Goal: Task Accomplishment & Management: Manage account settings

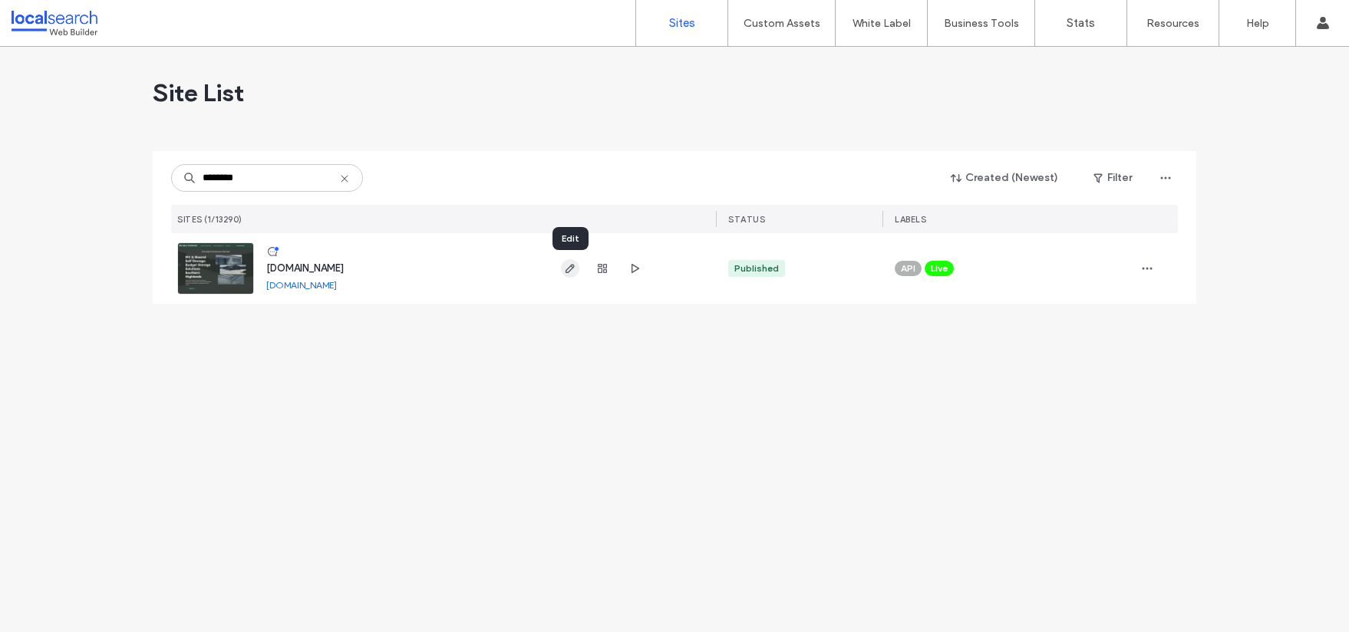
type input "********"
click at [573, 266] on use "button" at bounding box center [569, 268] width 9 height 9
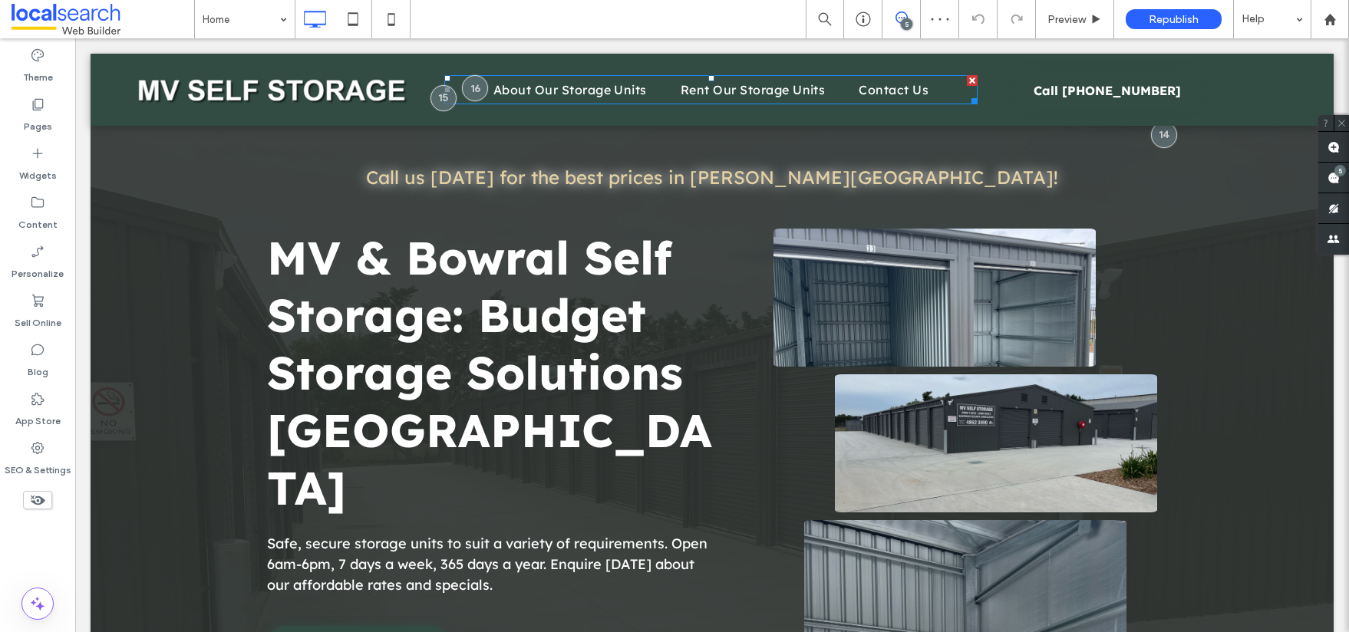
click at [431, 97] on div at bounding box center [443, 98] width 26 height 26
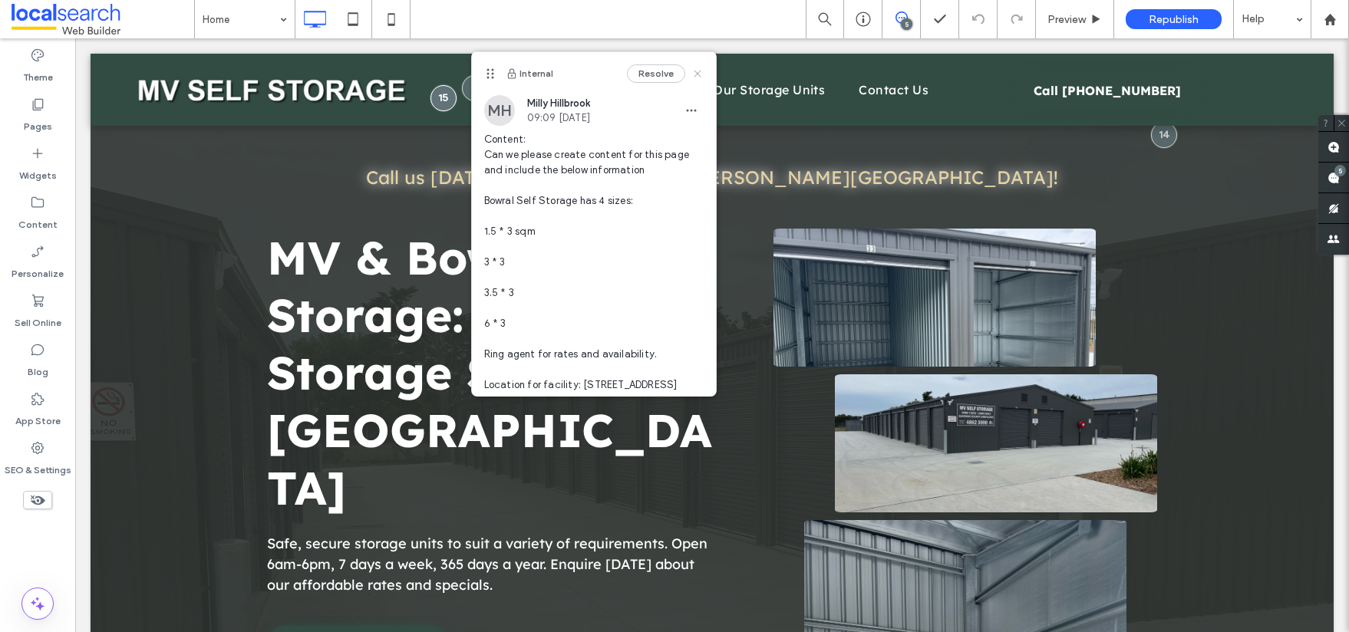
click at [691, 73] on icon at bounding box center [697, 74] width 12 height 12
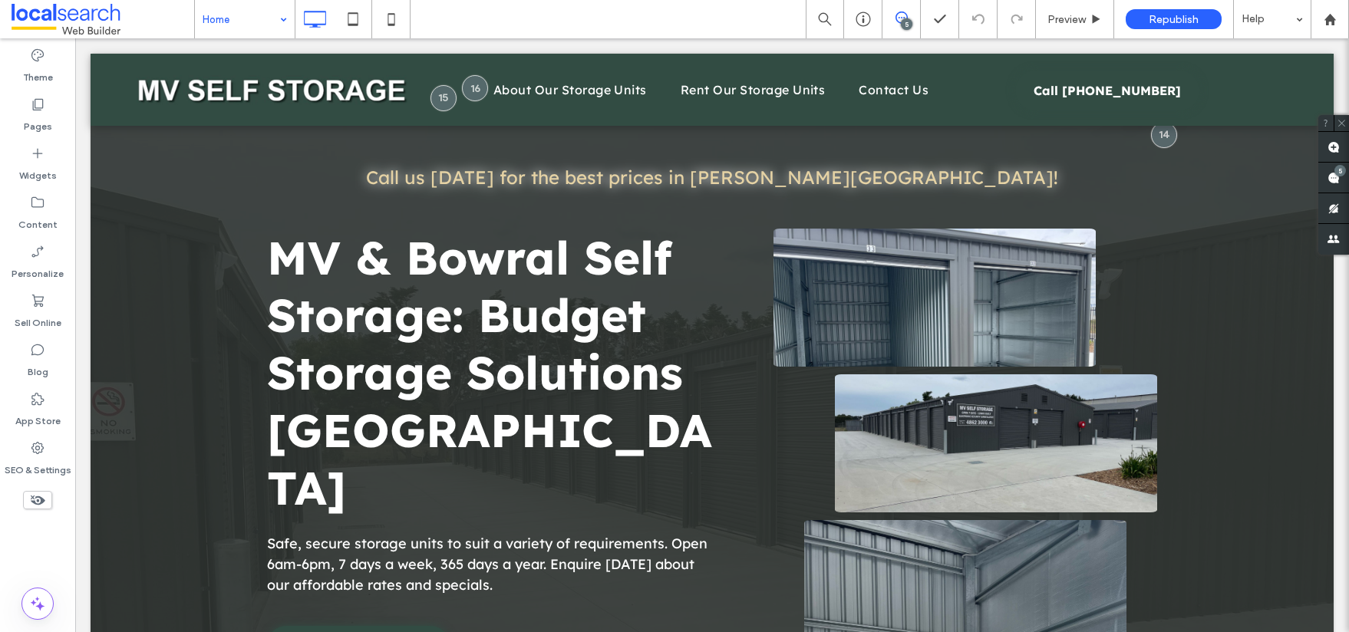
click at [491, 26] on div "Home 5 Preview Republish Help" at bounding box center [771, 19] width 1155 height 38
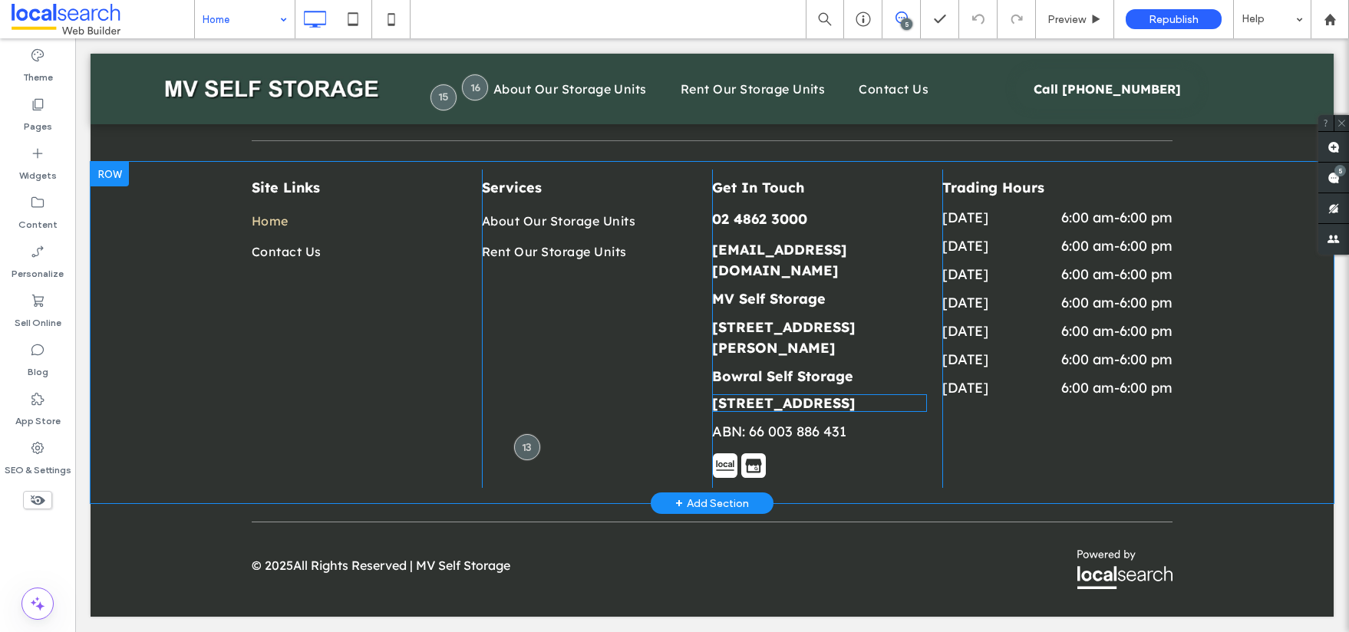
scroll to position [2745, 0]
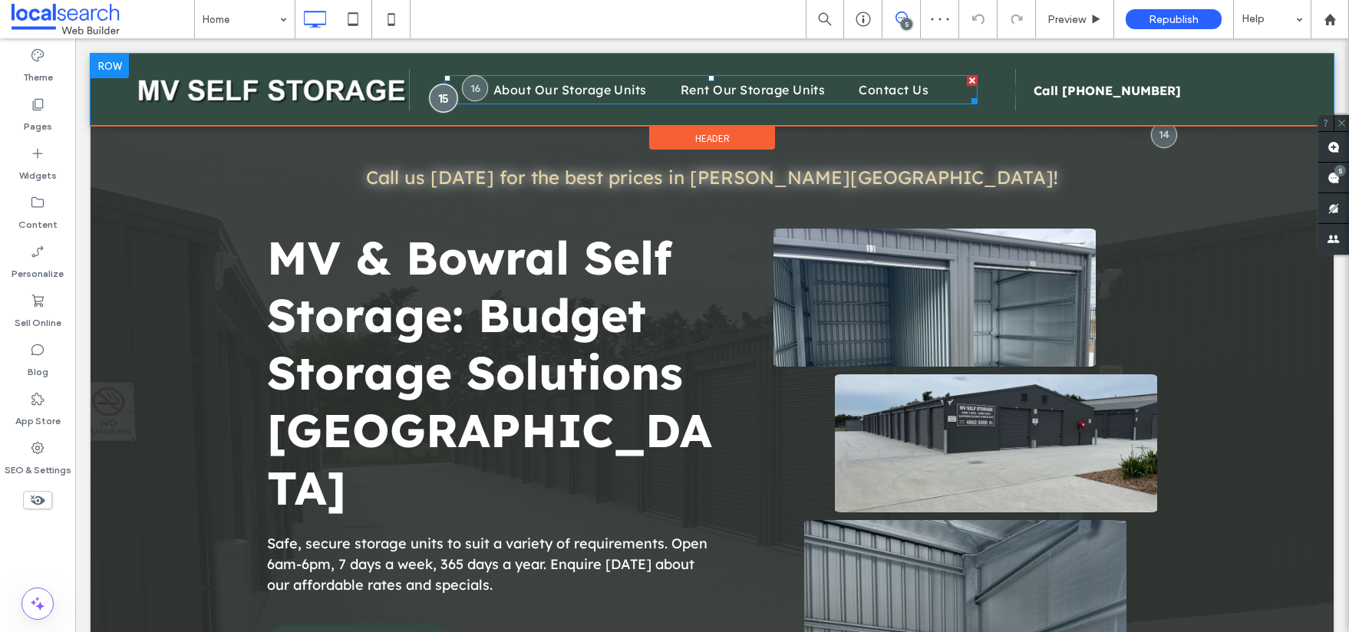
click at [436, 100] on div at bounding box center [443, 98] width 28 height 28
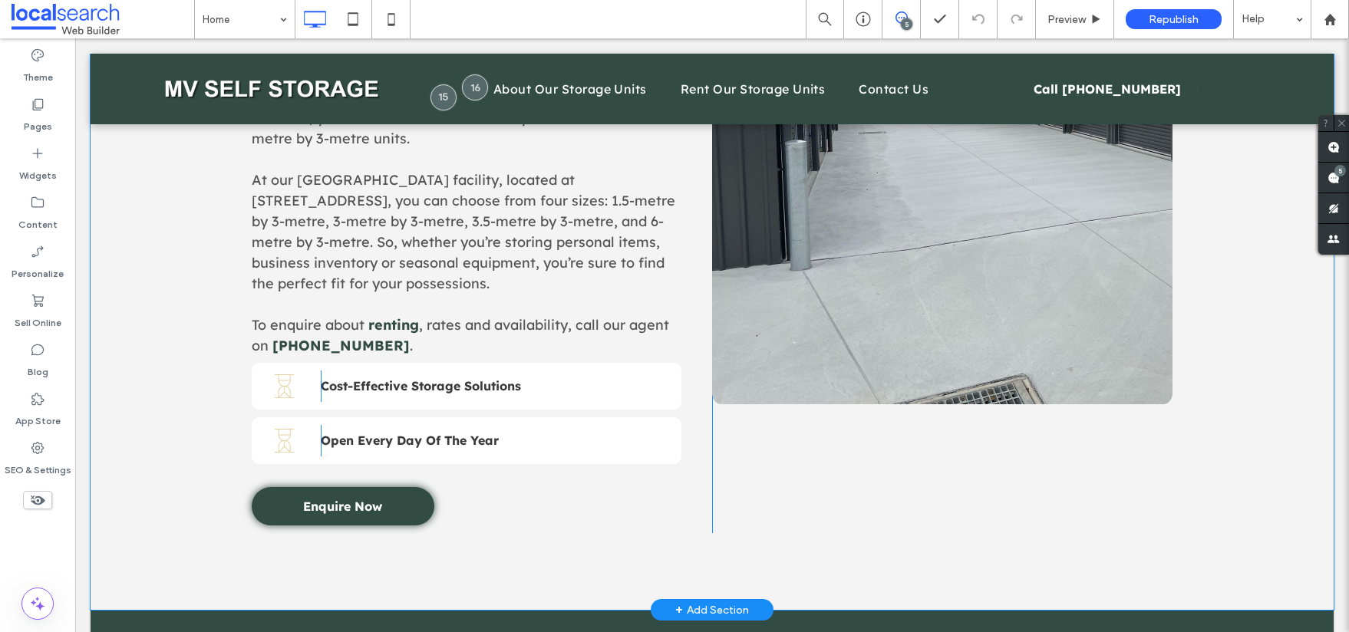
scroll to position [961, 0]
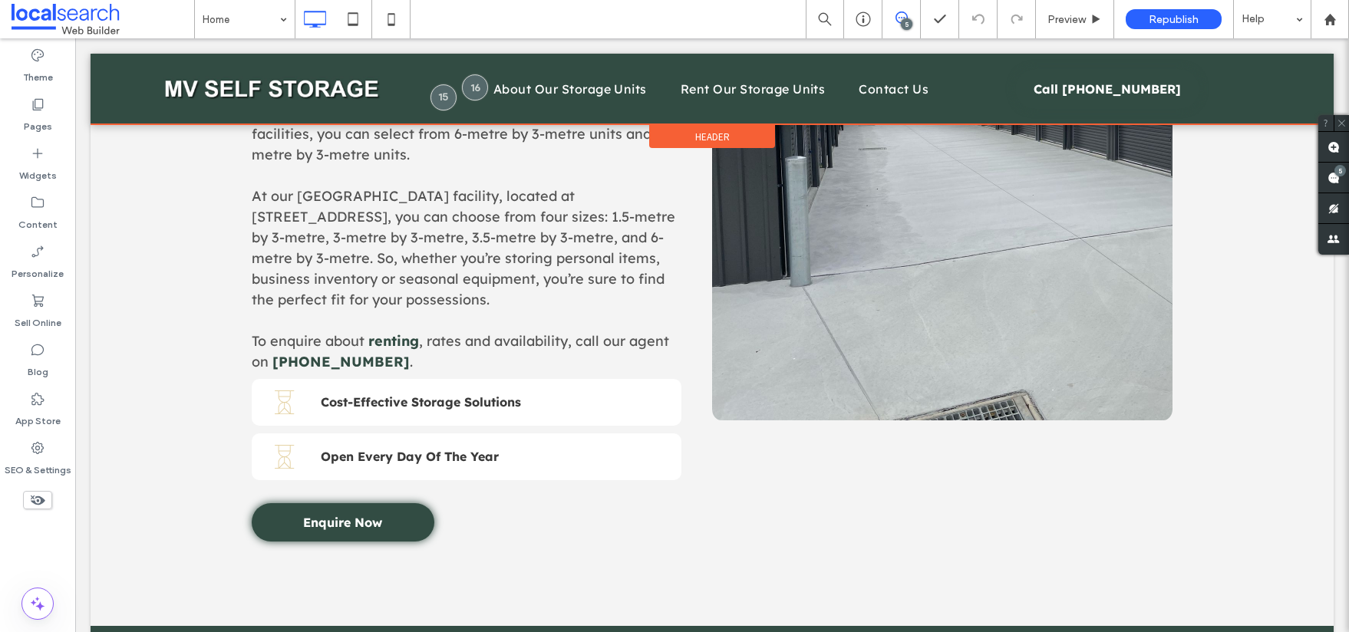
click at [437, 102] on div at bounding box center [712, 89] width 1243 height 71
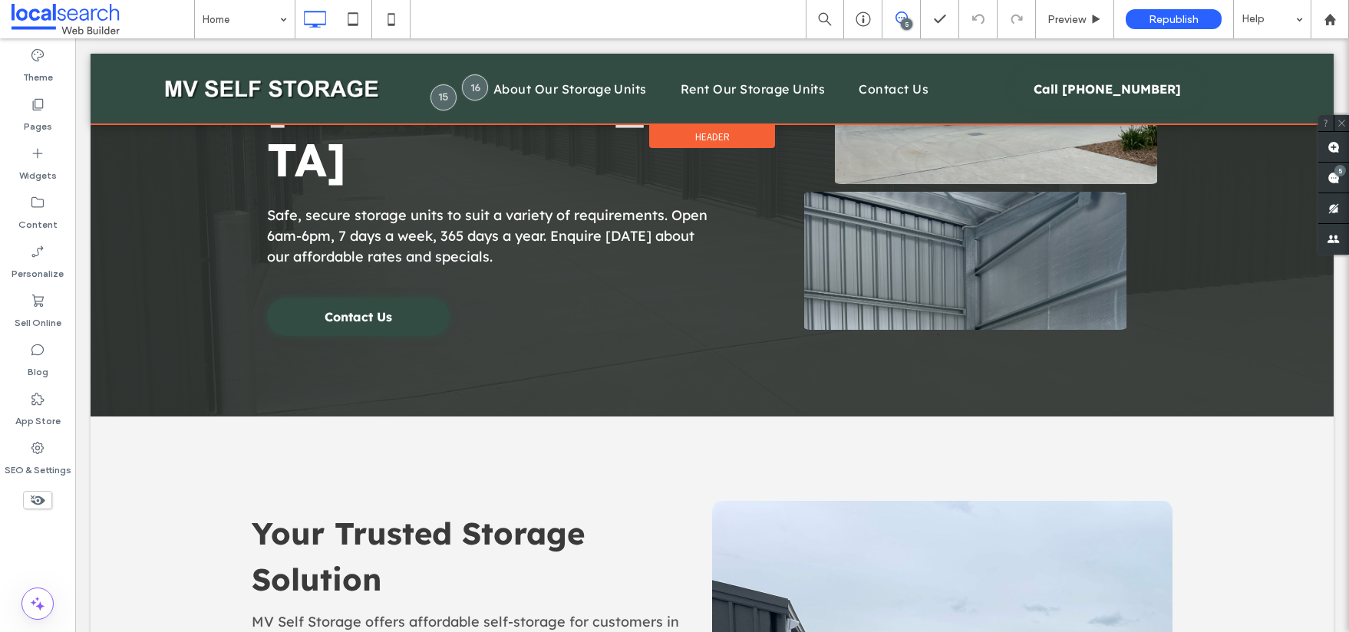
scroll to position [0, 0]
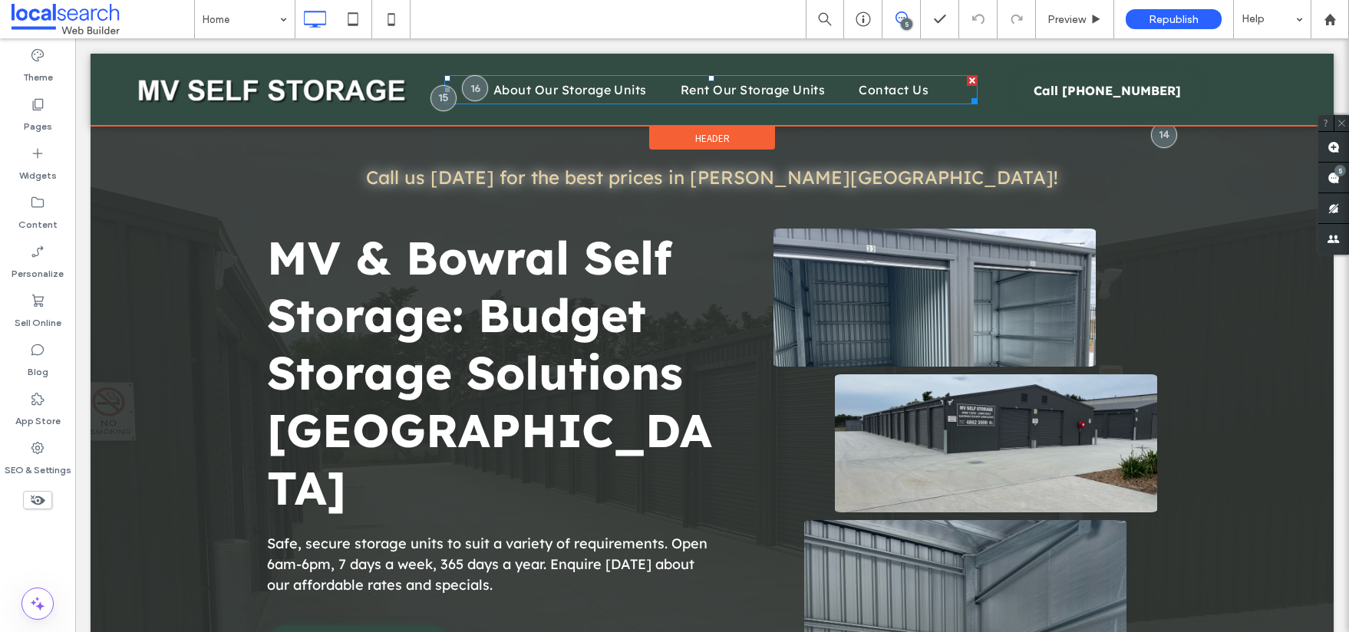
click at [438, 102] on div at bounding box center [443, 98] width 26 height 26
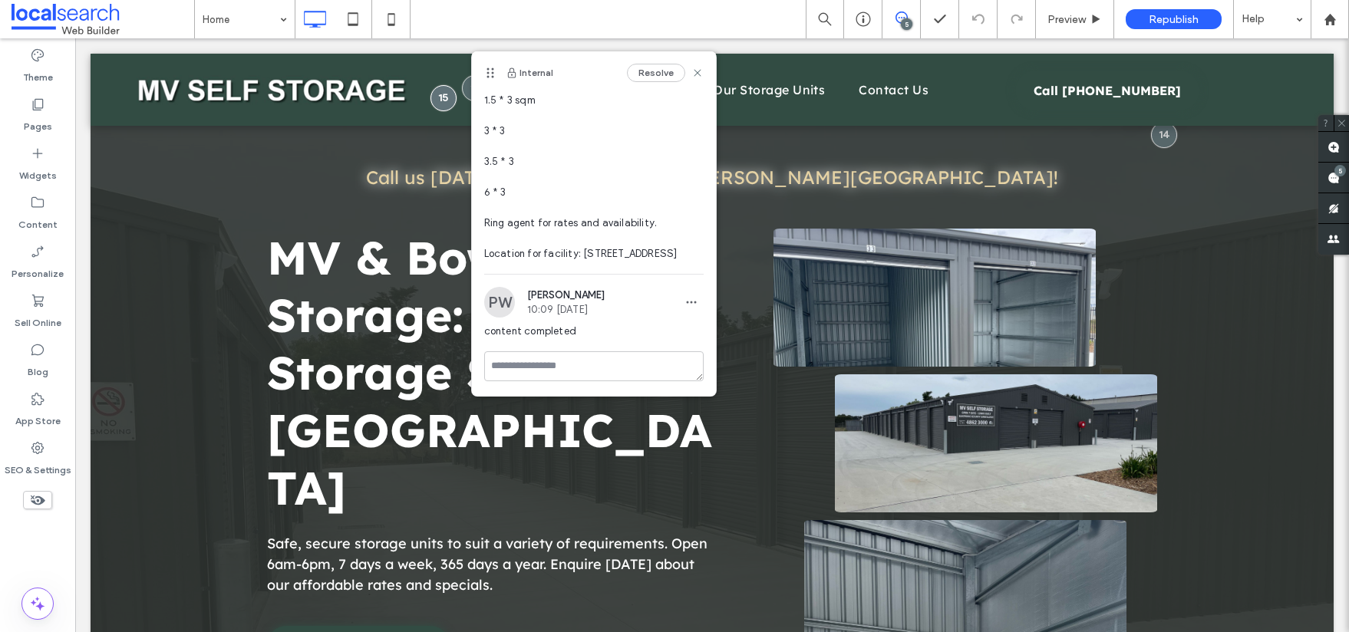
scroll to position [147, 0]
click at [693, 69] on use at bounding box center [696, 72] width 7 height 7
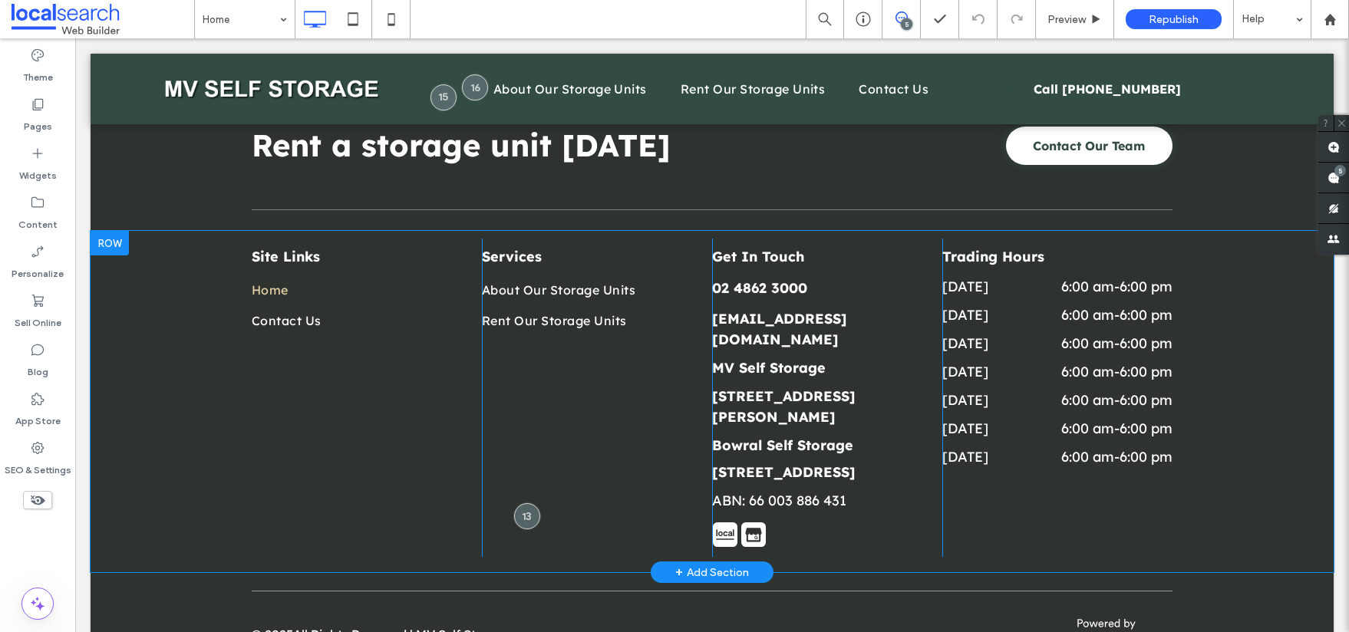
scroll to position [2745, 0]
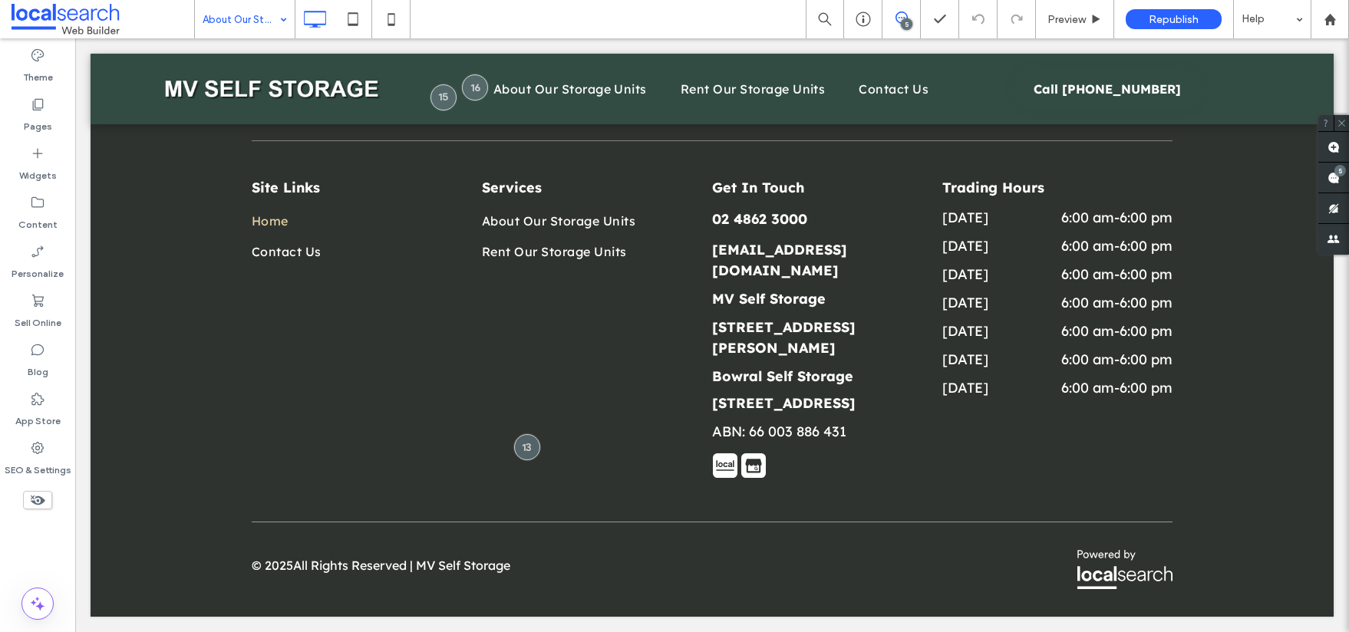
drag, startPoint x: 239, startPoint y: 81, endPoint x: 315, endPoint y: 37, distance: 88.0
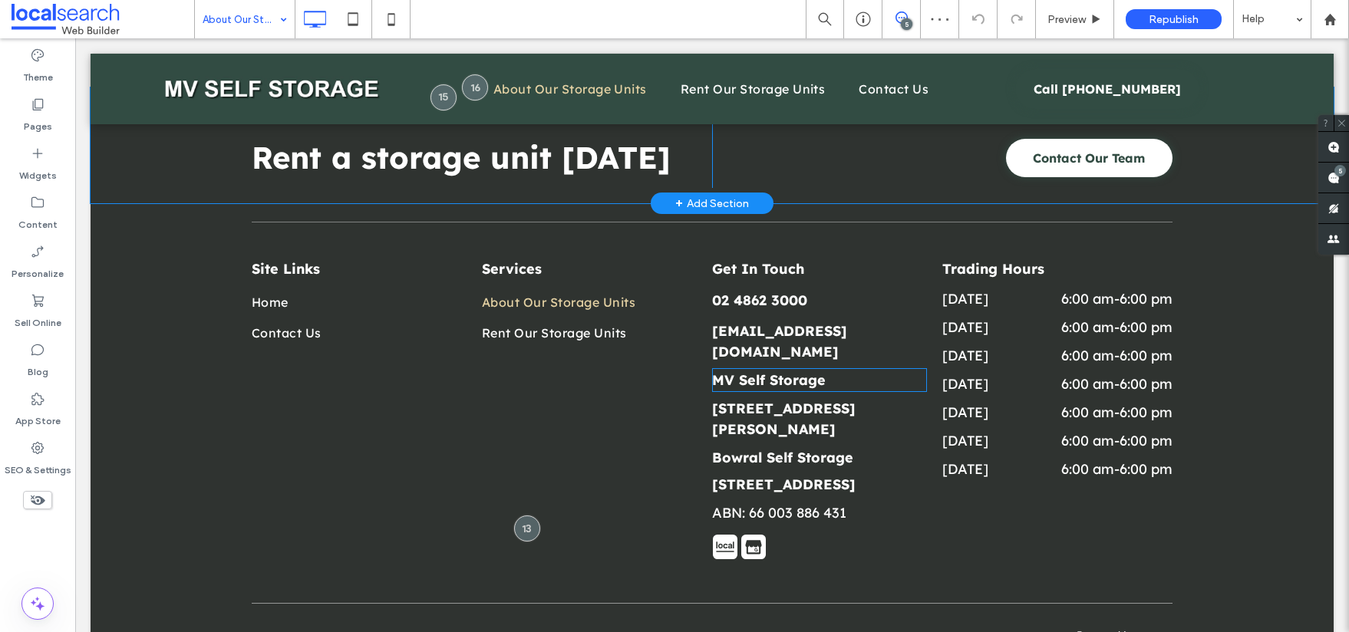
scroll to position [3749, 0]
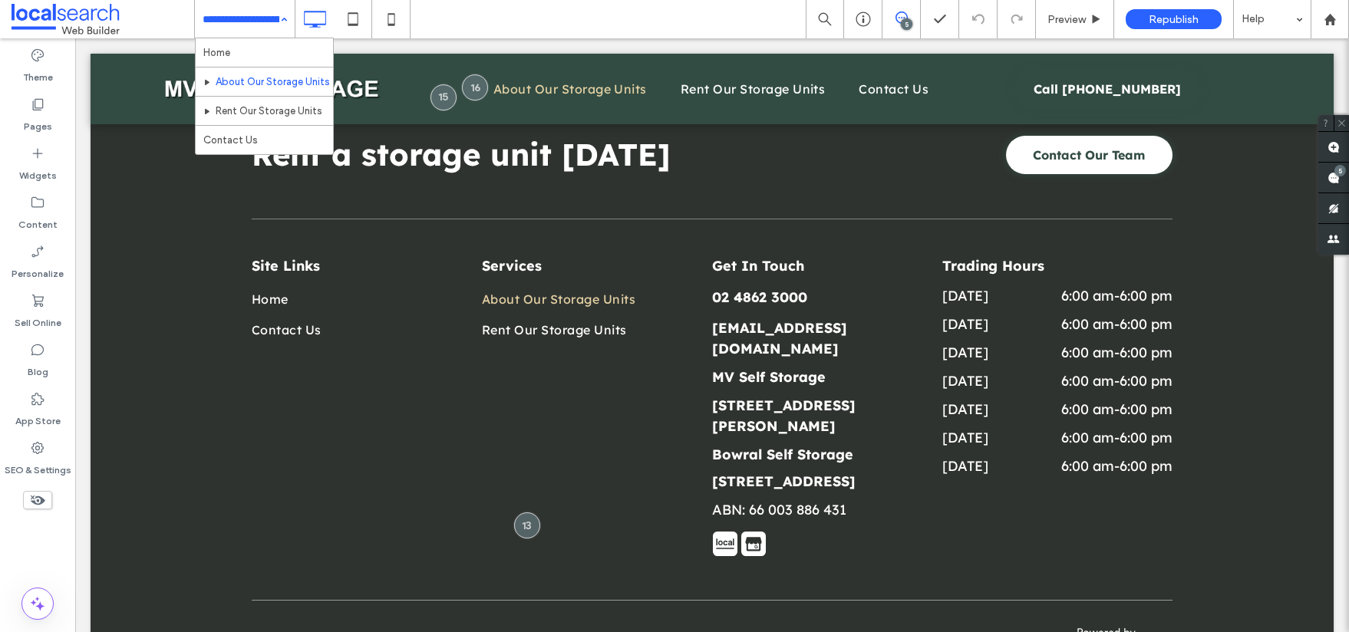
click at [278, 17] on div "Home About Our Storage Units Rent Our Storage Units Contact Us" at bounding box center [245, 19] width 100 height 38
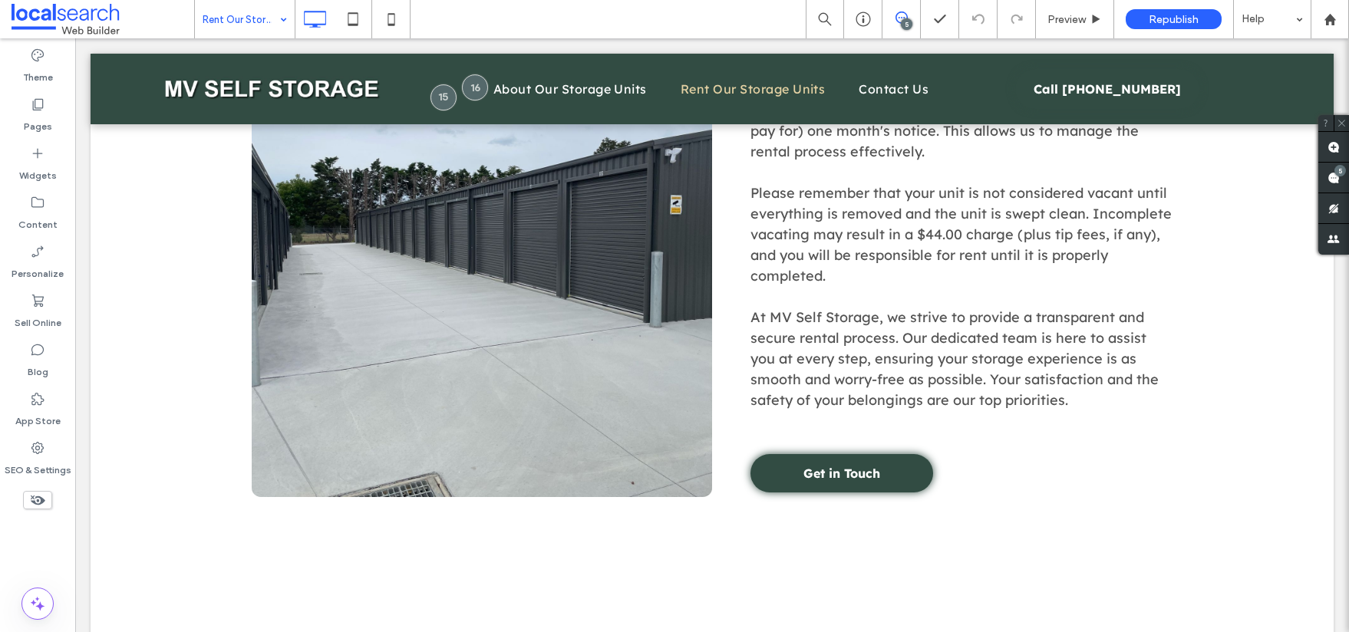
scroll to position [2719, 0]
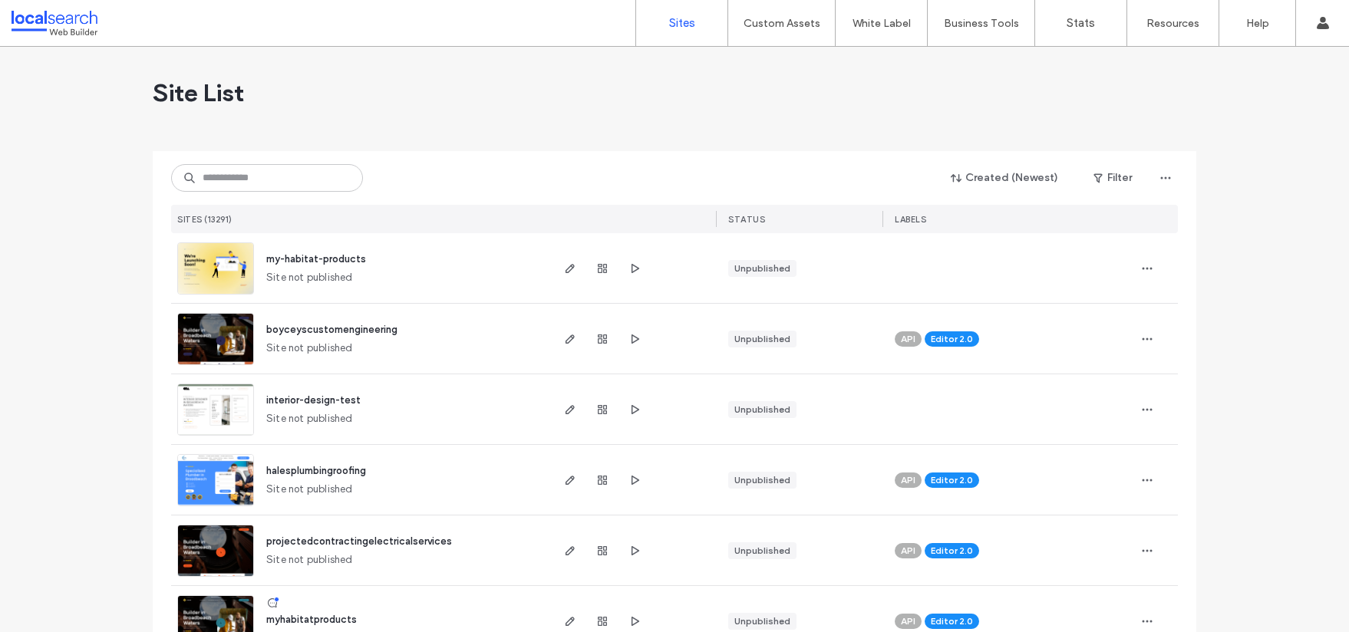
click at [357, 99] on div "Site List" at bounding box center [674, 93] width 1043 height 92
click at [282, 187] on input at bounding box center [267, 178] width 192 height 28
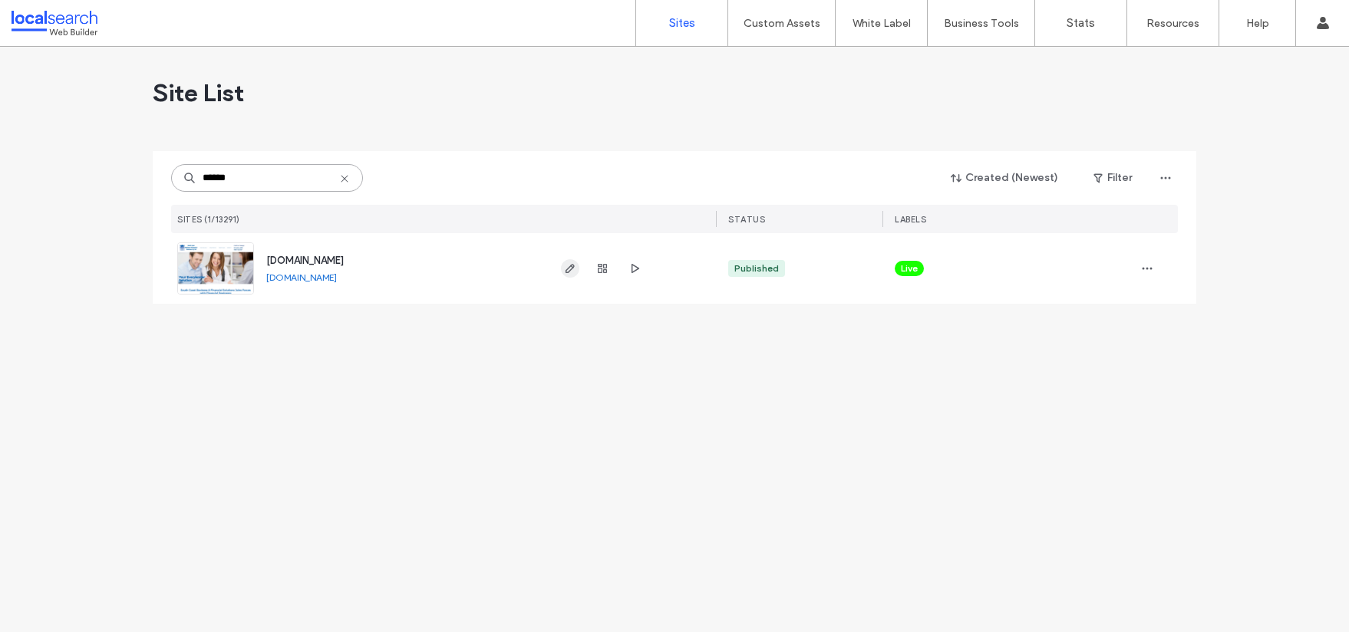
type input "******"
click at [572, 274] on icon "button" at bounding box center [570, 268] width 12 height 12
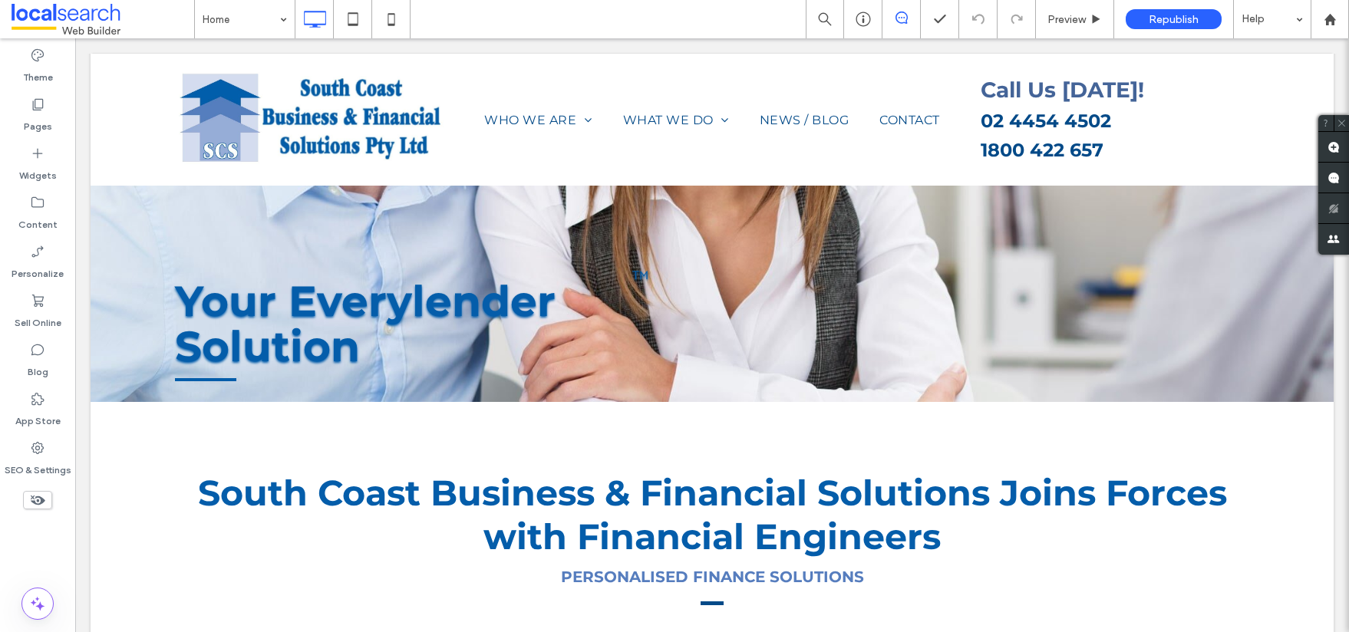
scroll to position [44, 0]
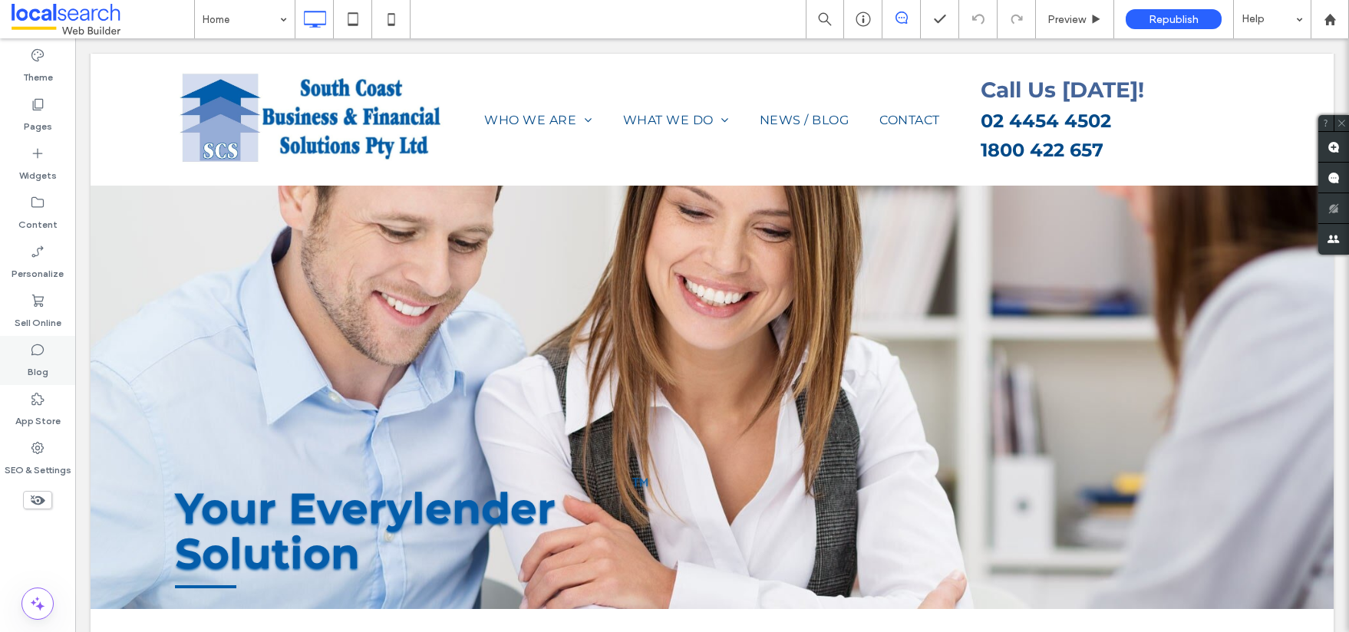
click at [42, 363] on label "Blog" at bounding box center [38, 367] width 21 height 21
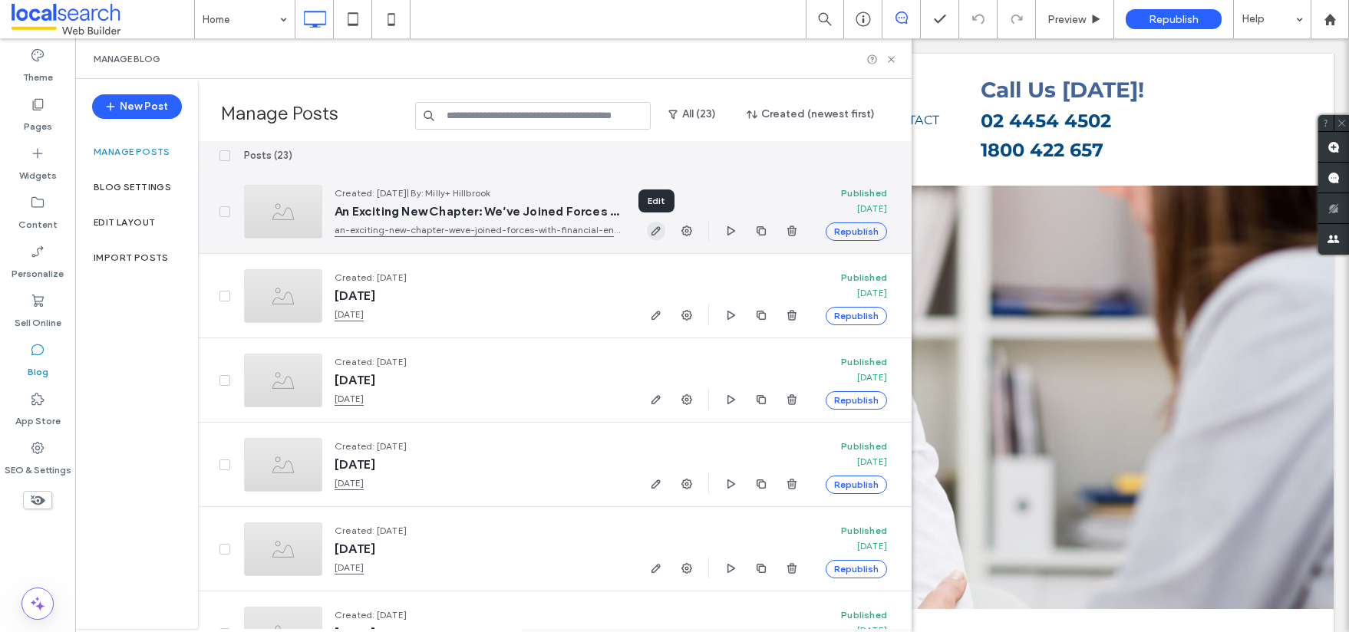
click at [651, 226] on icon "button" at bounding box center [656, 231] width 12 height 12
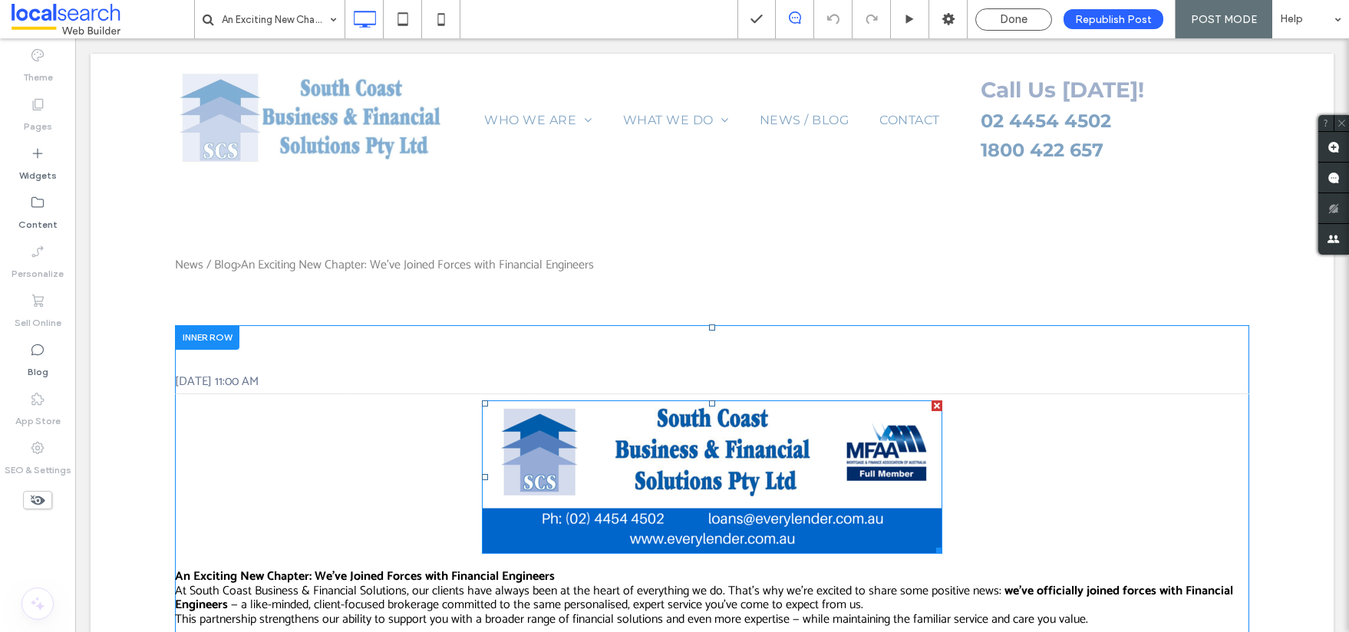
click at [769, 430] on img at bounding box center [712, 476] width 460 height 153
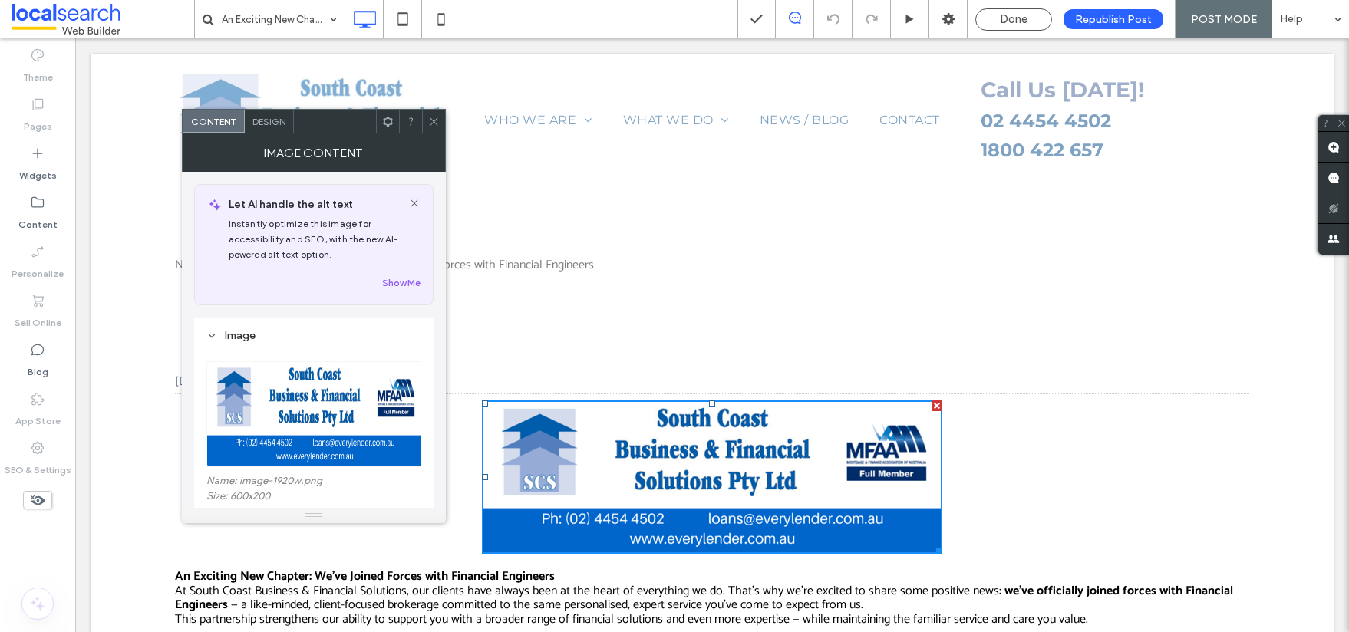
scroll to position [326, 0]
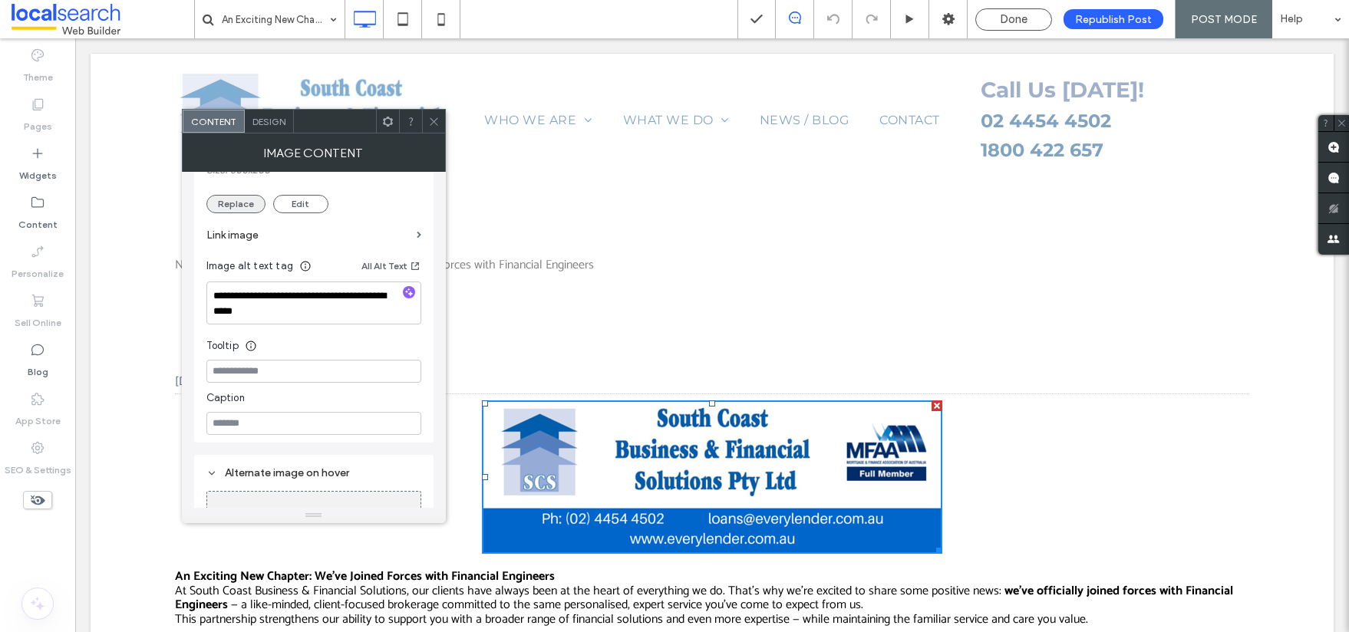
click at [230, 200] on button "Replace" at bounding box center [235, 204] width 59 height 18
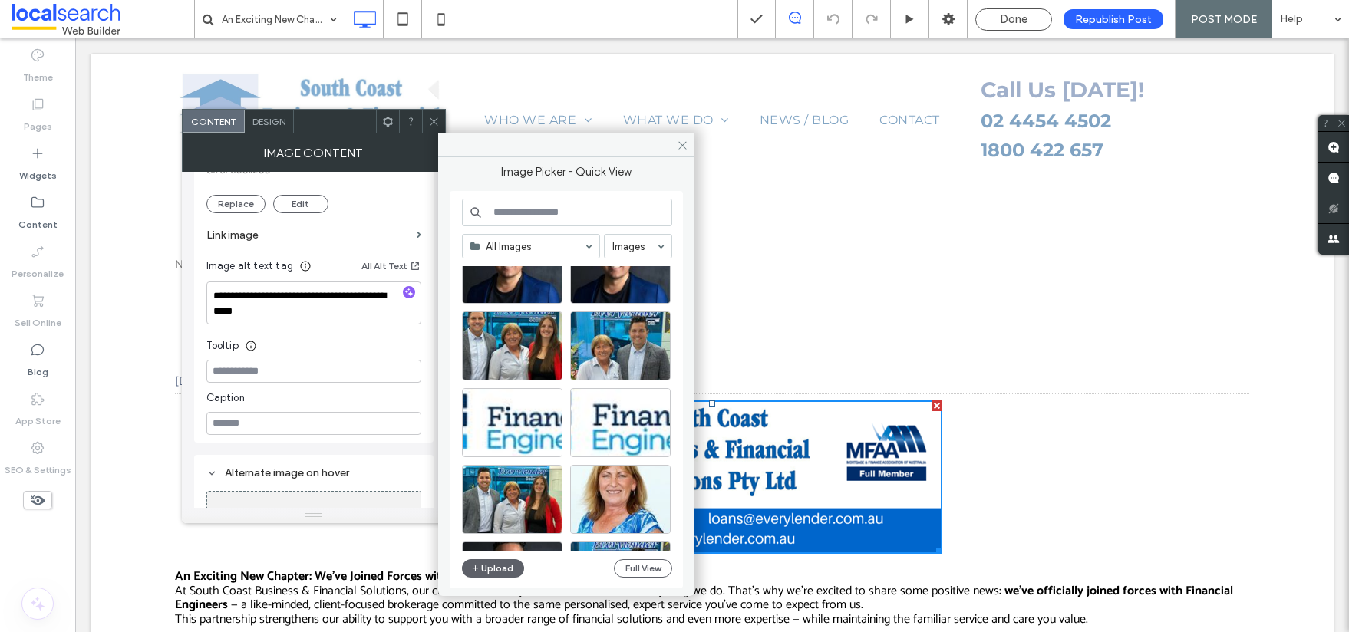
scroll to position [189, 0]
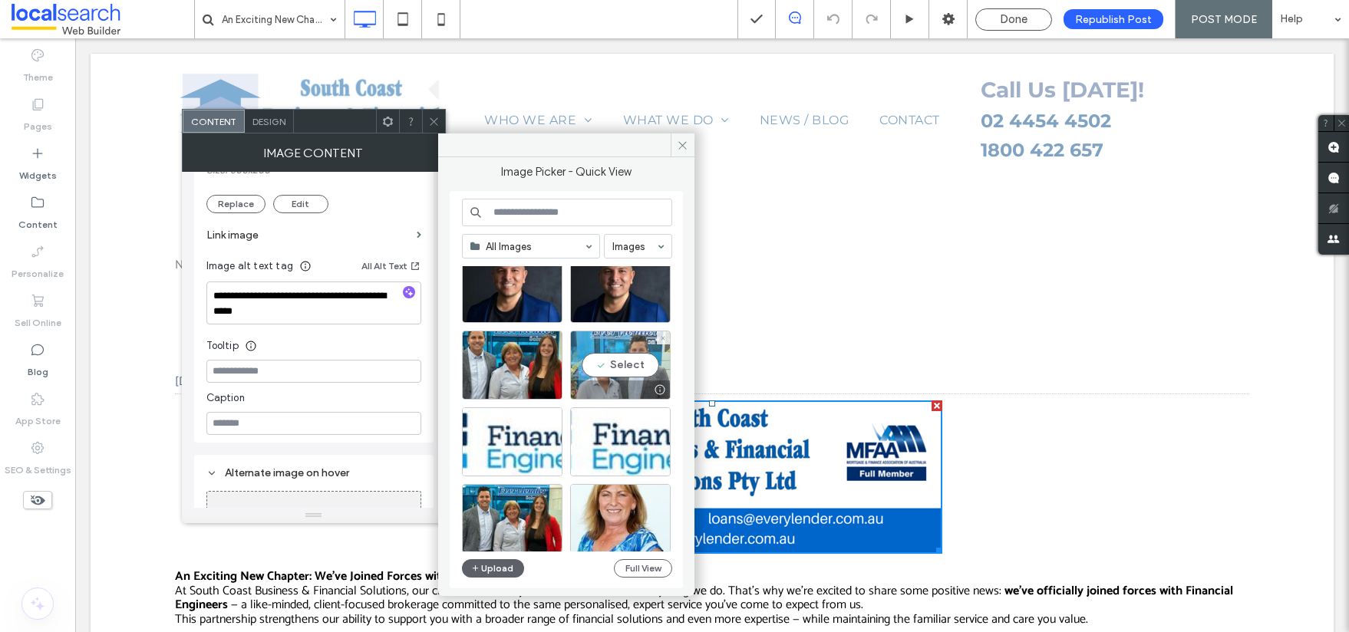
click at [608, 356] on div "Select" at bounding box center [620, 365] width 100 height 69
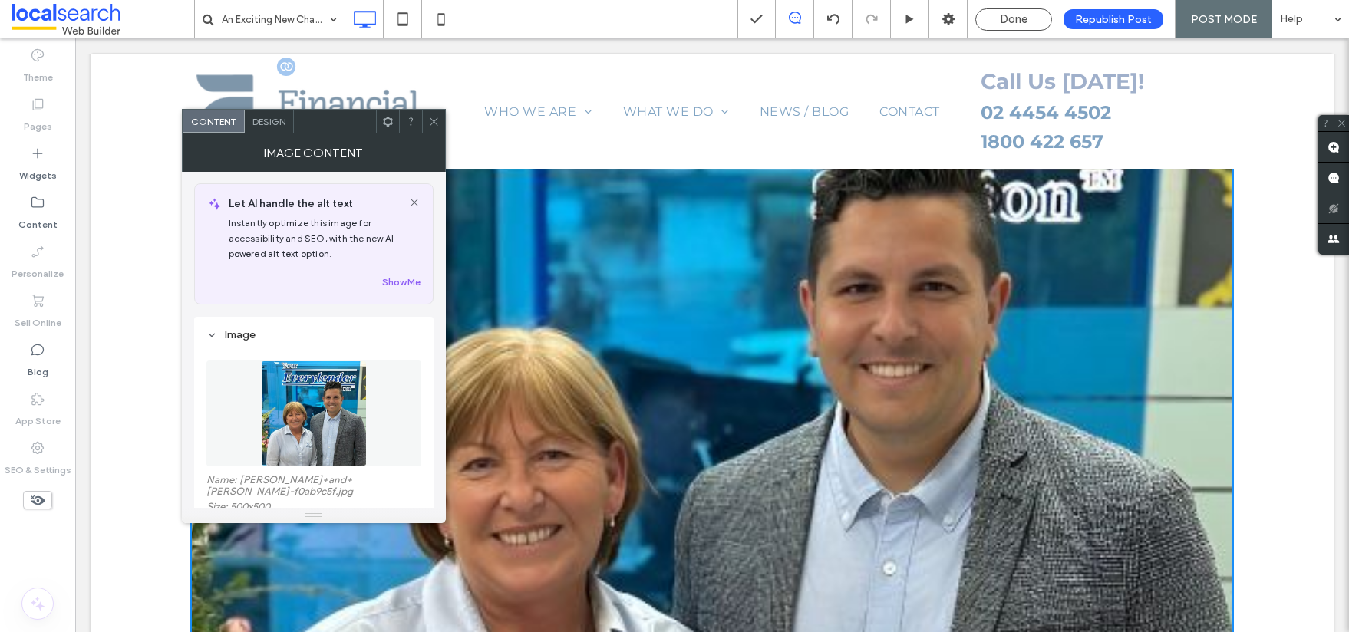
scroll to position [0, 0]
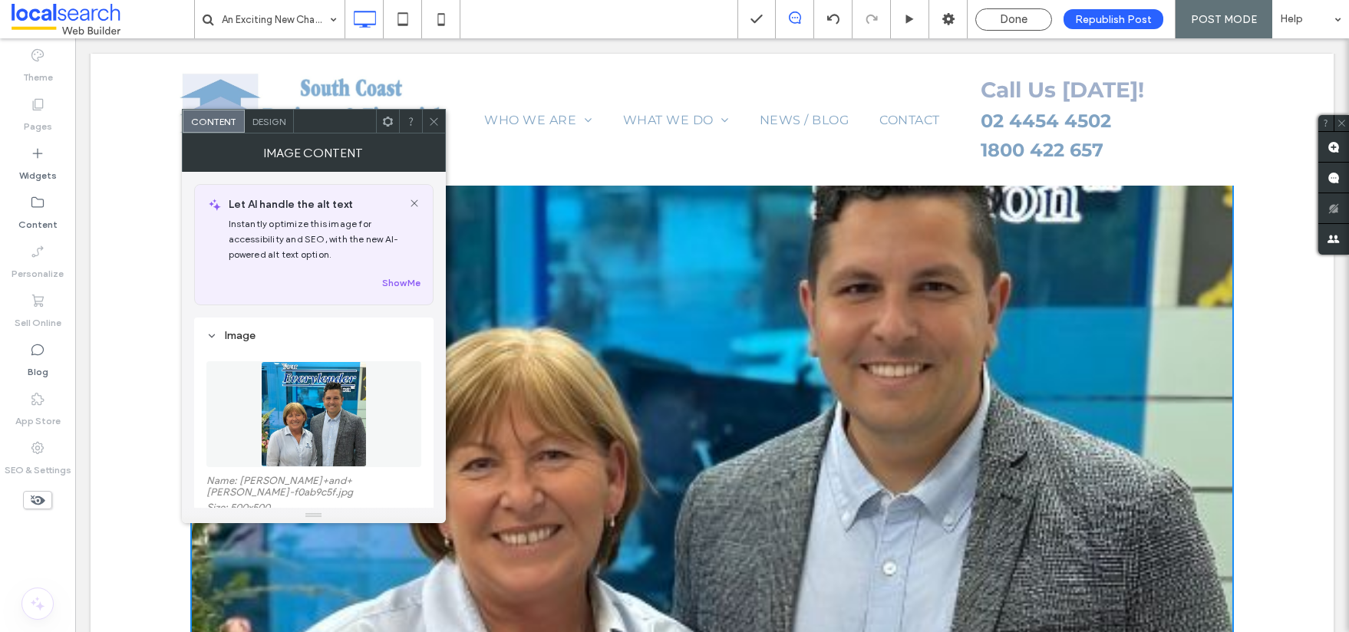
click at [429, 119] on icon at bounding box center [434, 122] width 12 height 12
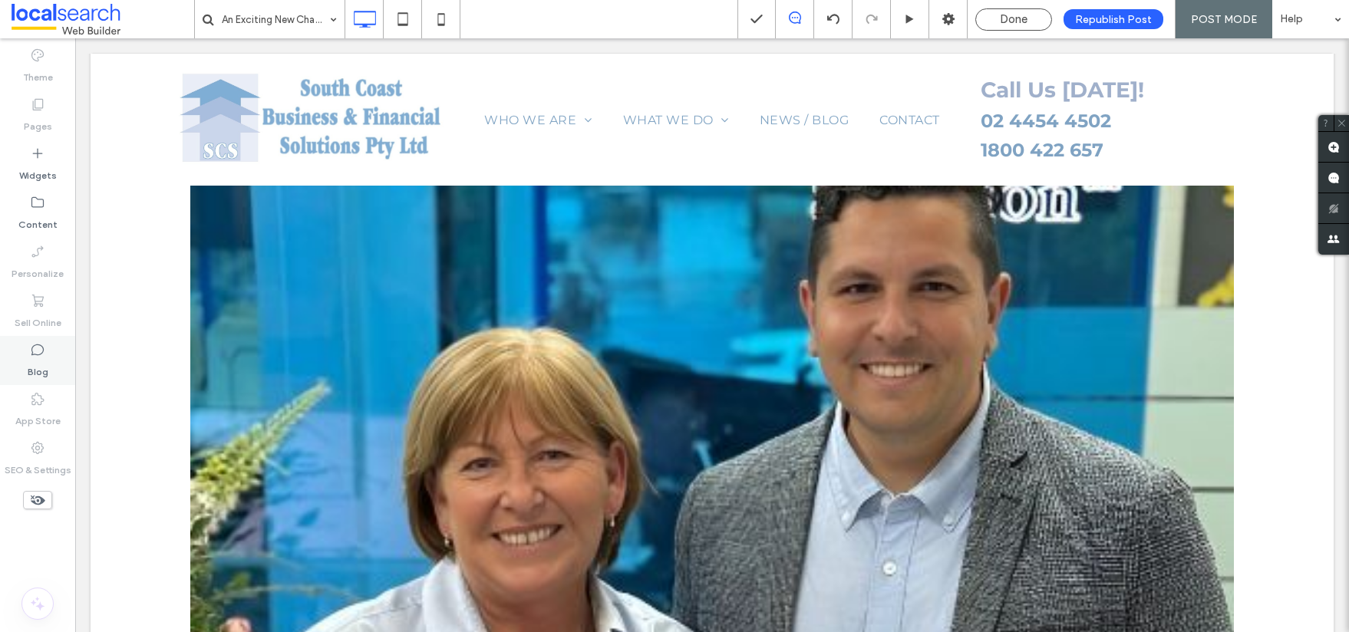
click at [46, 361] on label "Blog" at bounding box center [38, 367] width 21 height 21
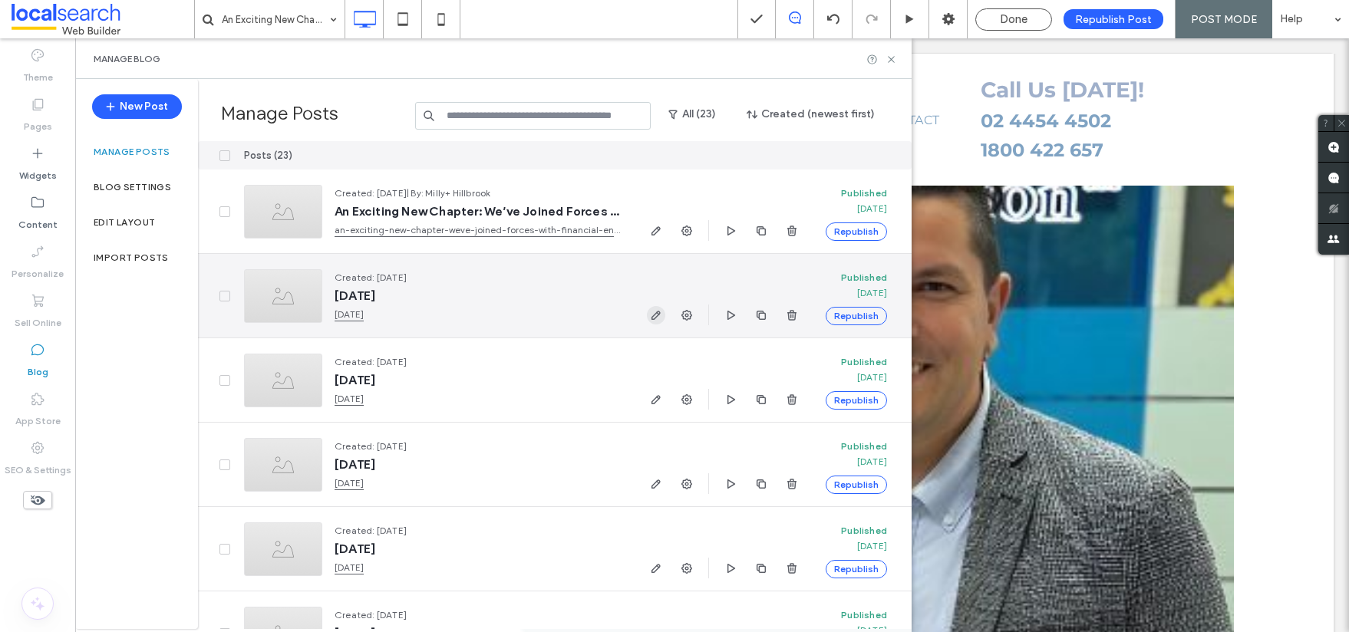
click at [659, 315] on icon "button" at bounding box center [656, 315] width 12 height 12
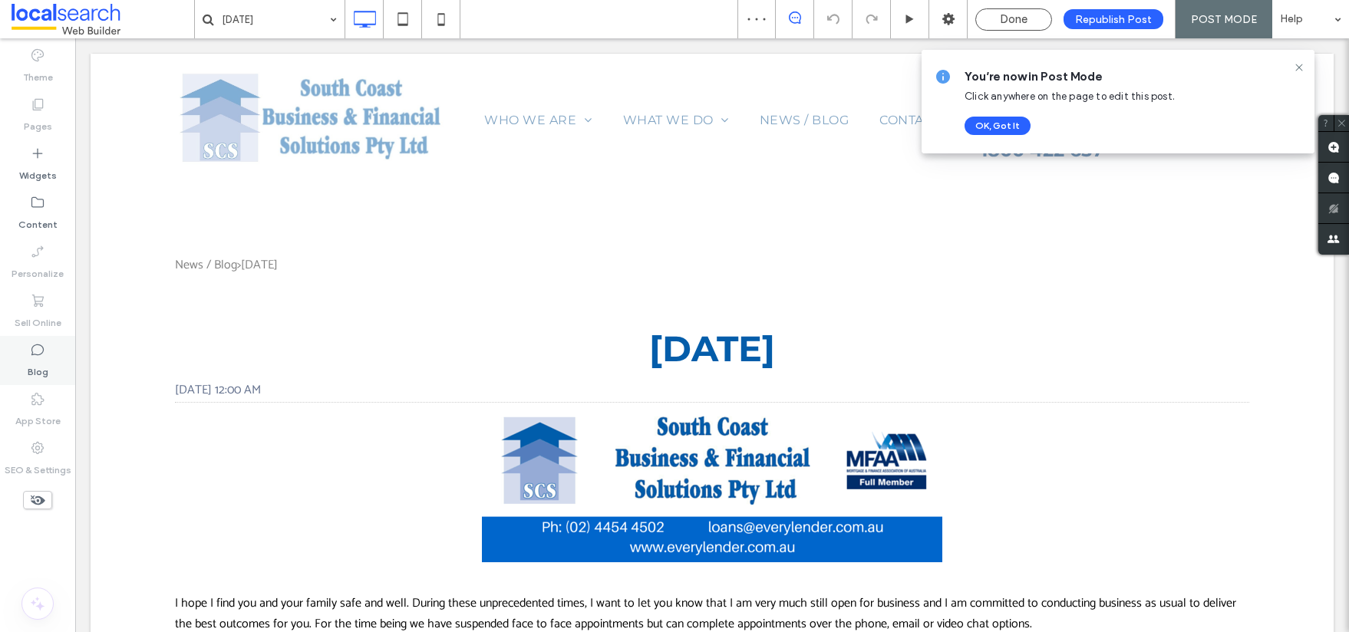
drag, startPoint x: 33, startPoint y: 357, endPoint x: 72, endPoint y: 356, distance: 39.1
click at [33, 357] on icon at bounding box center [37, 349] width 15 height 15
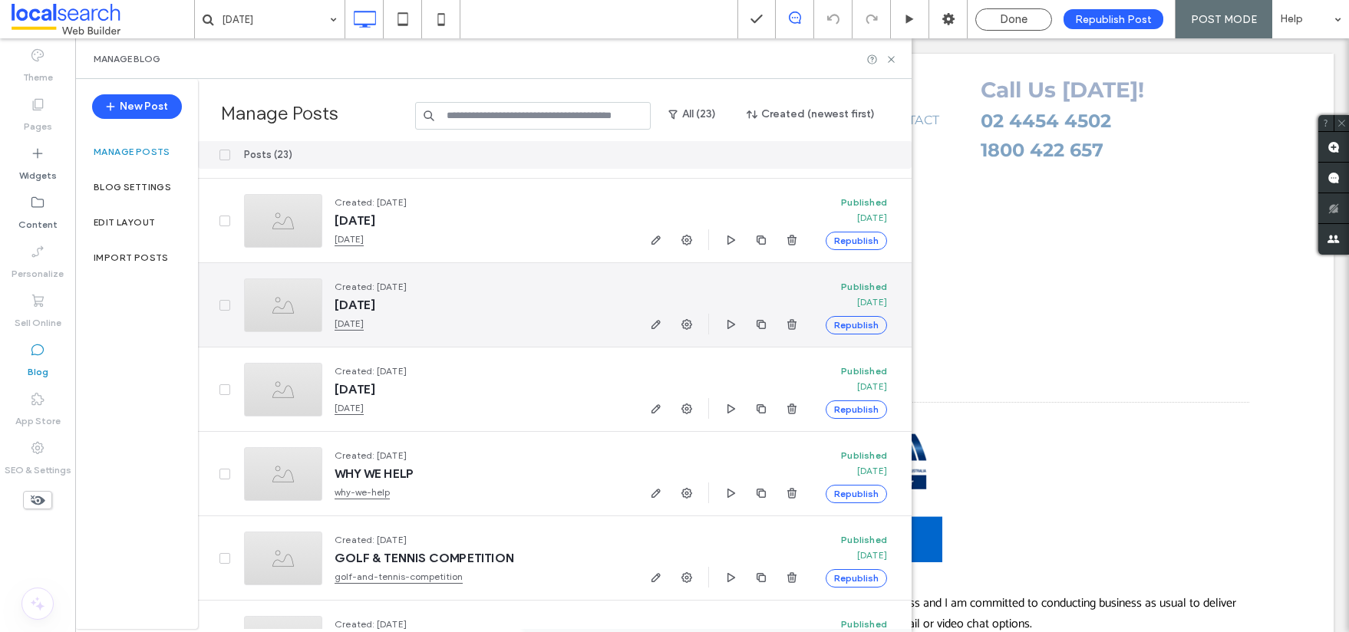
scroll to position [800, 0]
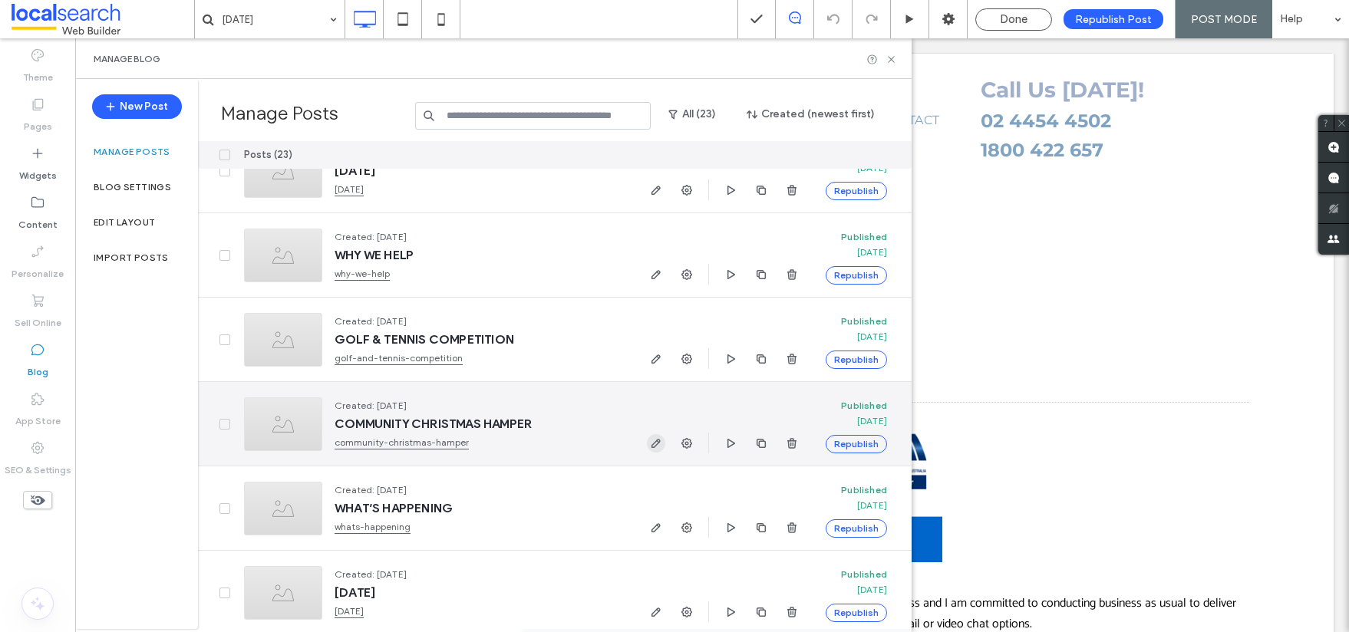
click at [653, 446] on icon "button" at bounding box center [656, 443] width 12 height 12
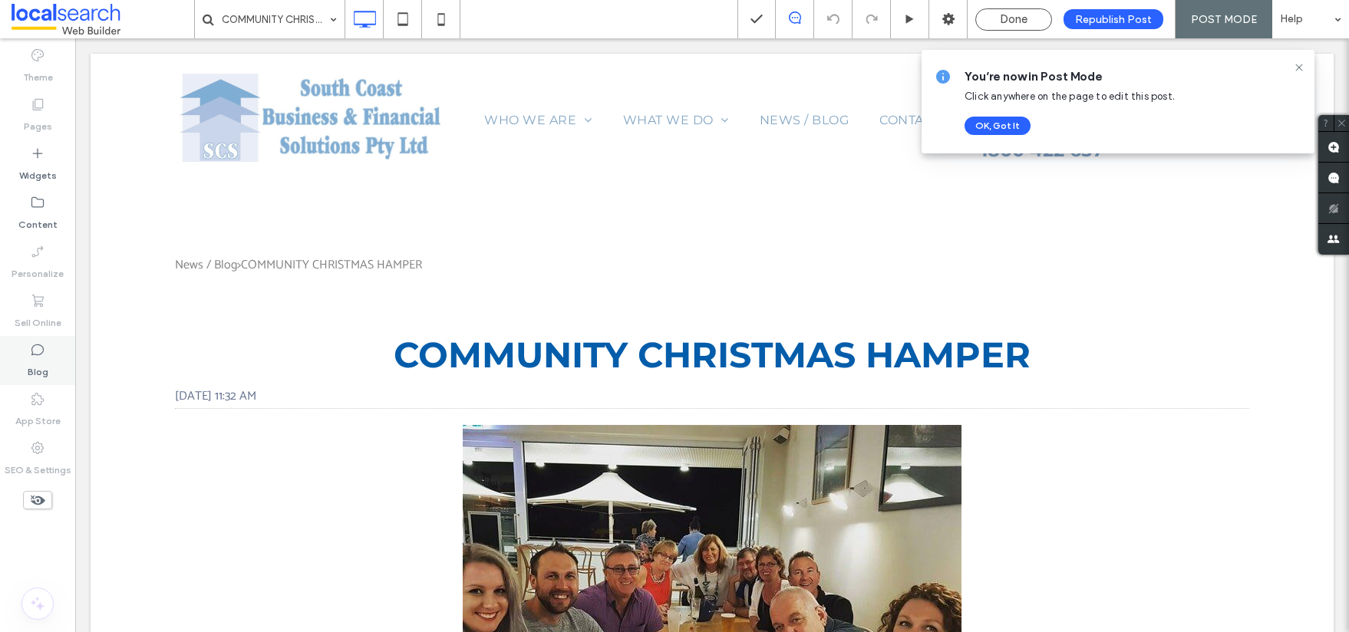
click at [34, 371] on label "Blog" at bounding box center [38, 367] width 21 height 21
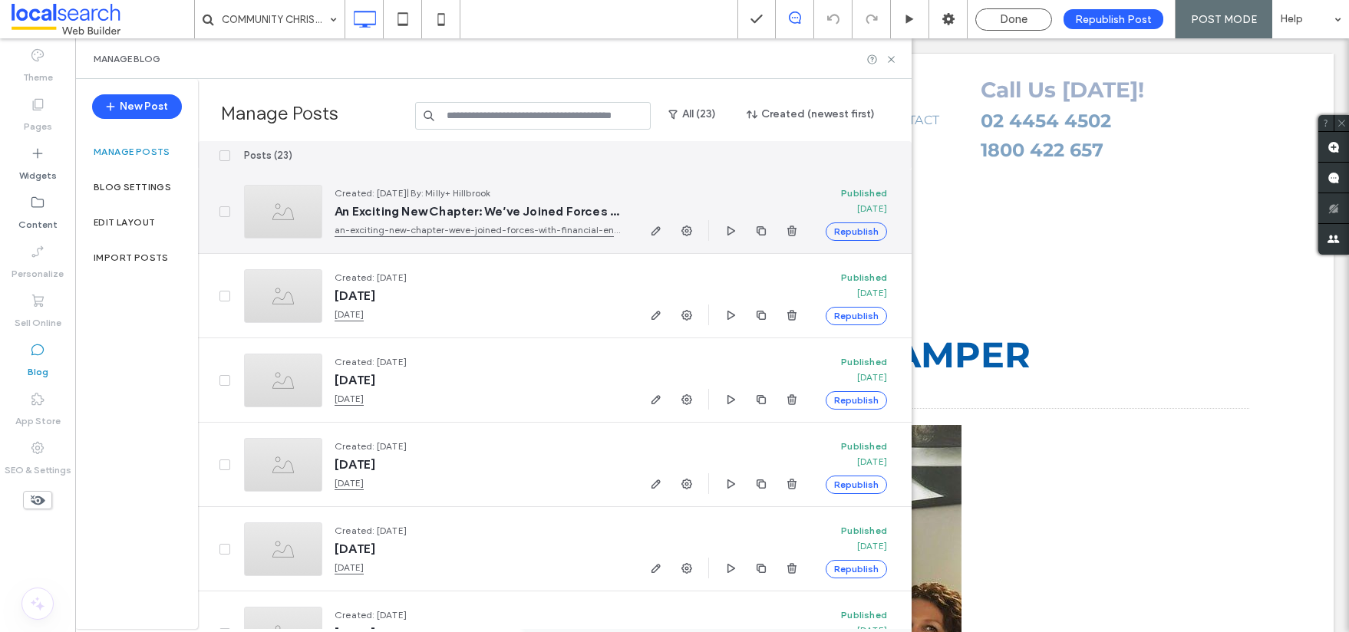
click at [645, 229] on div at bounding box center [723, 212] width 179 height 84
click at [652, 229] on icon "button" at bounding box center [656, 231] width 12 height 12
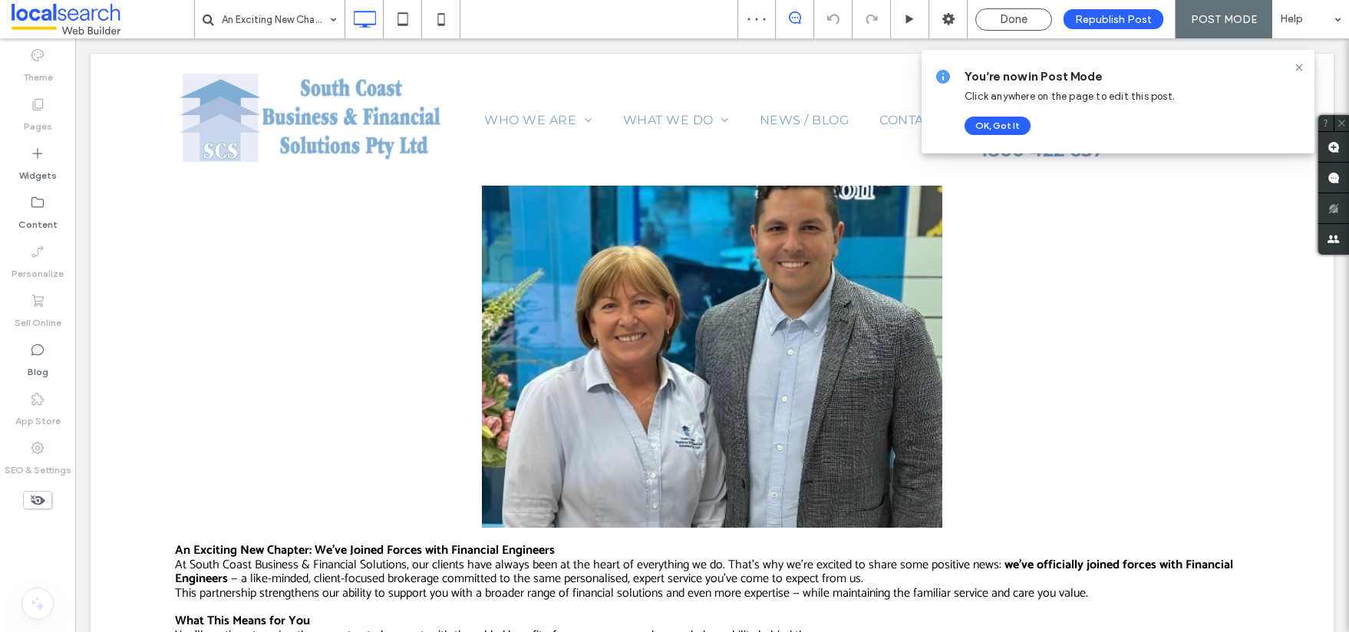
scroll to position [249, 0]
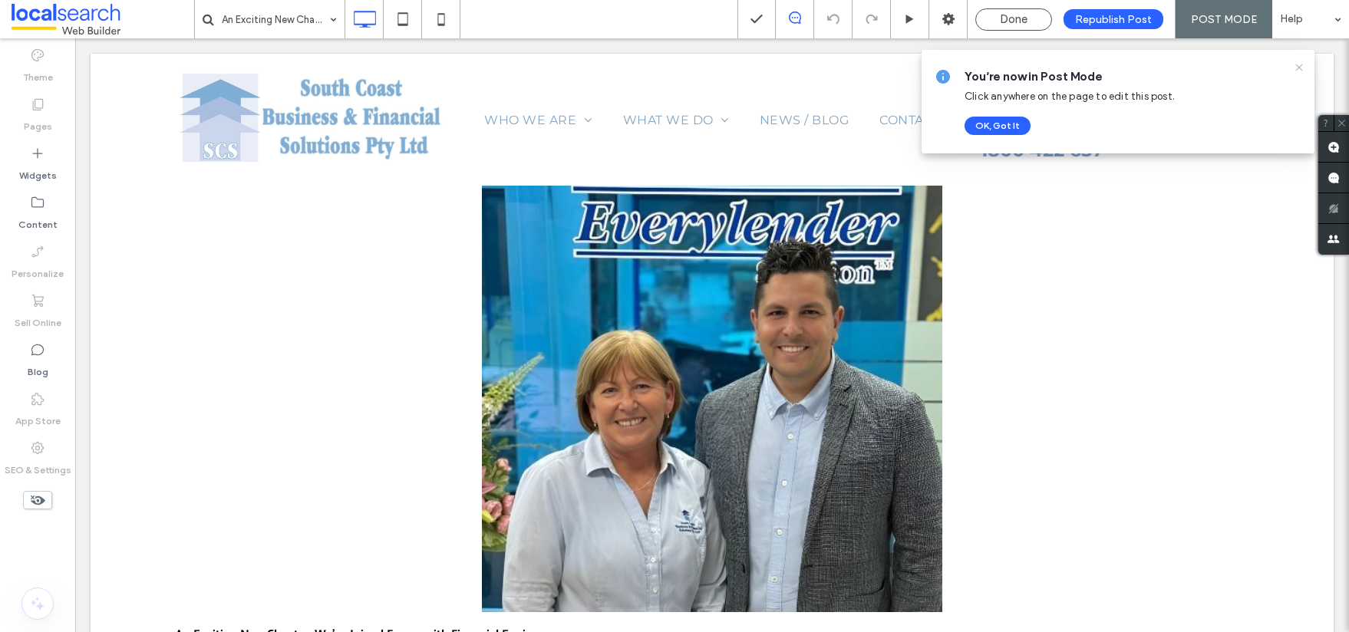
drag, startPoint x: 1300, startPoint y: 67, endPoint x: 1223, endPoint y: 29, distance: 85.4
click at [1300, 67] on icon at bounding box center [1299, 67] width 12 height 12
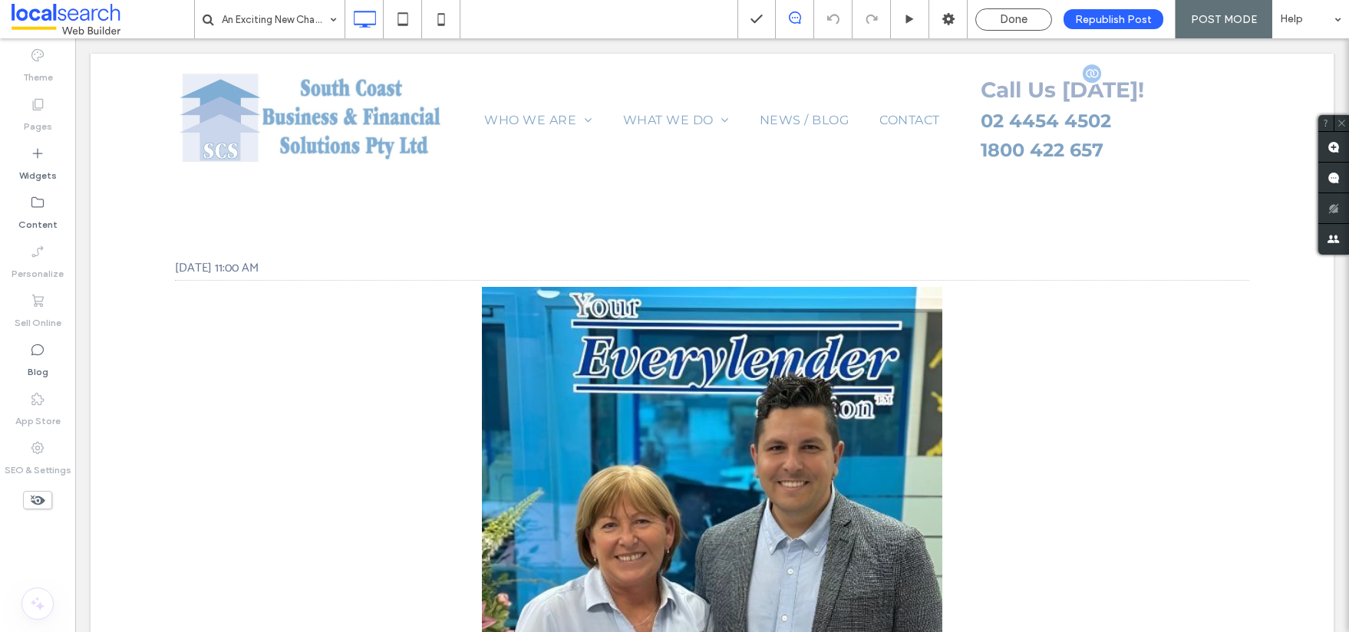
scroll to position [31, 0]
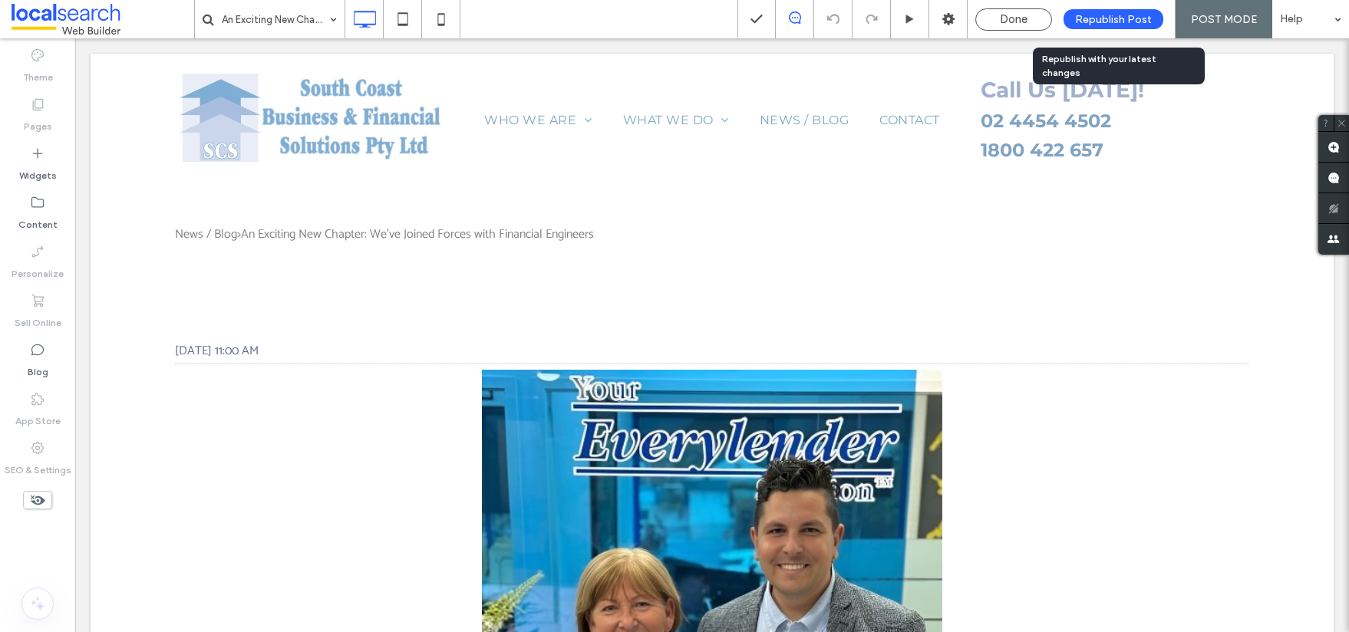
click at [1128, 15] on span "Republish Post" at bounding box center [1113, 19] width 77 height 13
click at [1103, 13] on span "Republish Post" at bounding box center [1113, 19] width 77 height 13
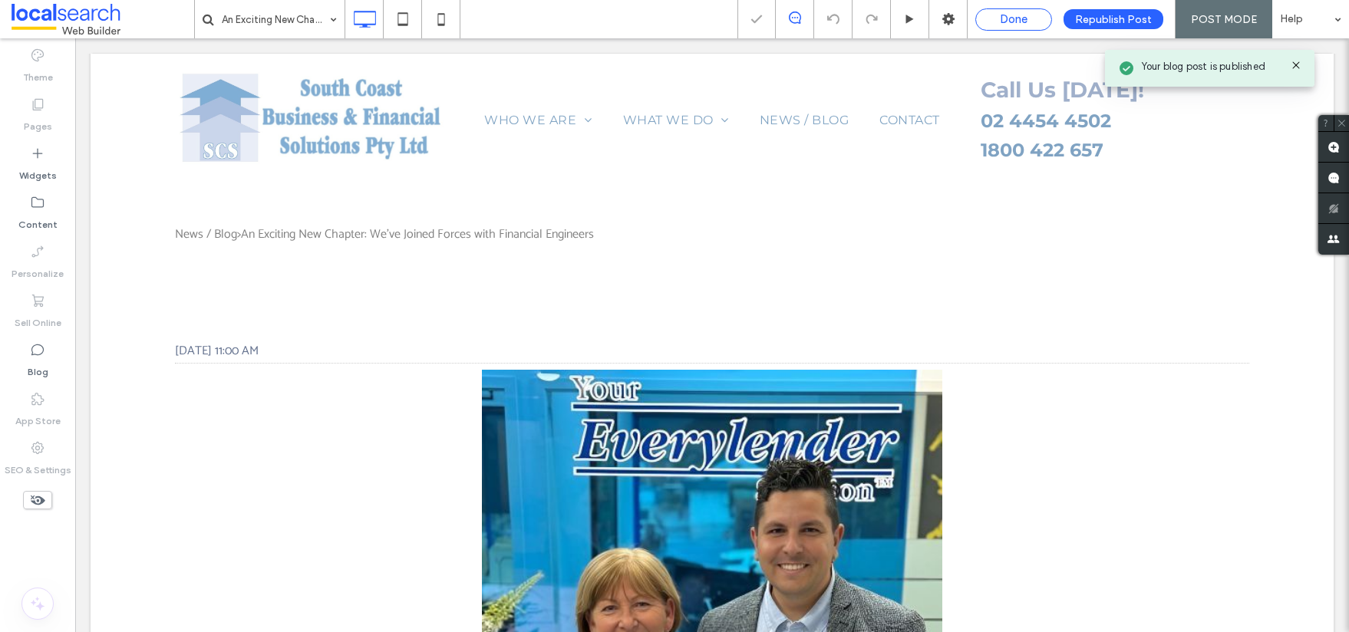
click at [1010, 20] on span "Done" at bounding box center [1014, 19] width 28 height 14
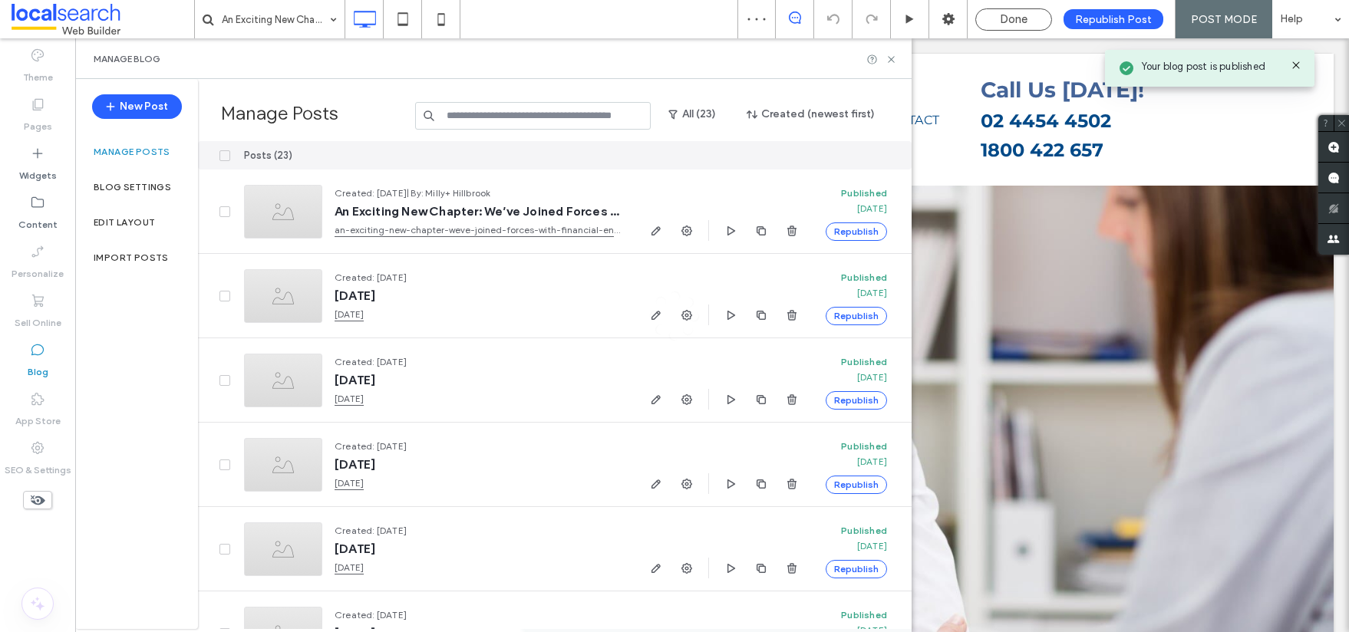
scroll to position [0, 0]
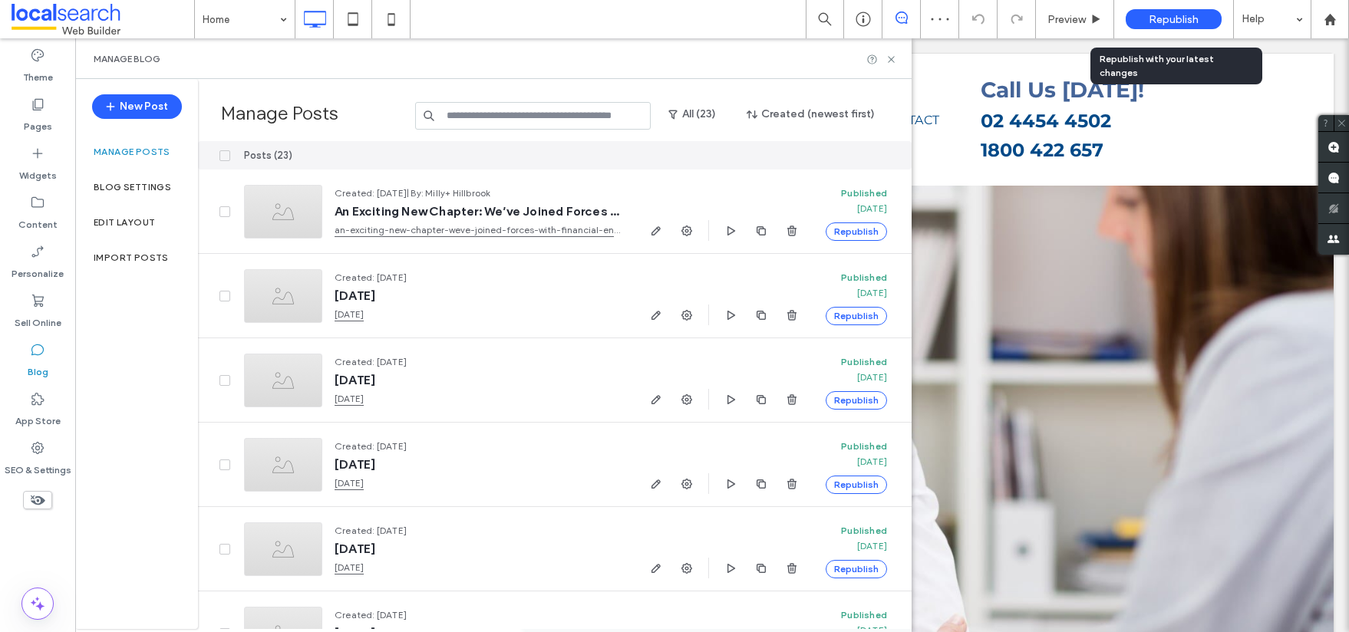
click at [1168, 28] on div "Republish" at bounding box center [1173, 19] width 96 height 20
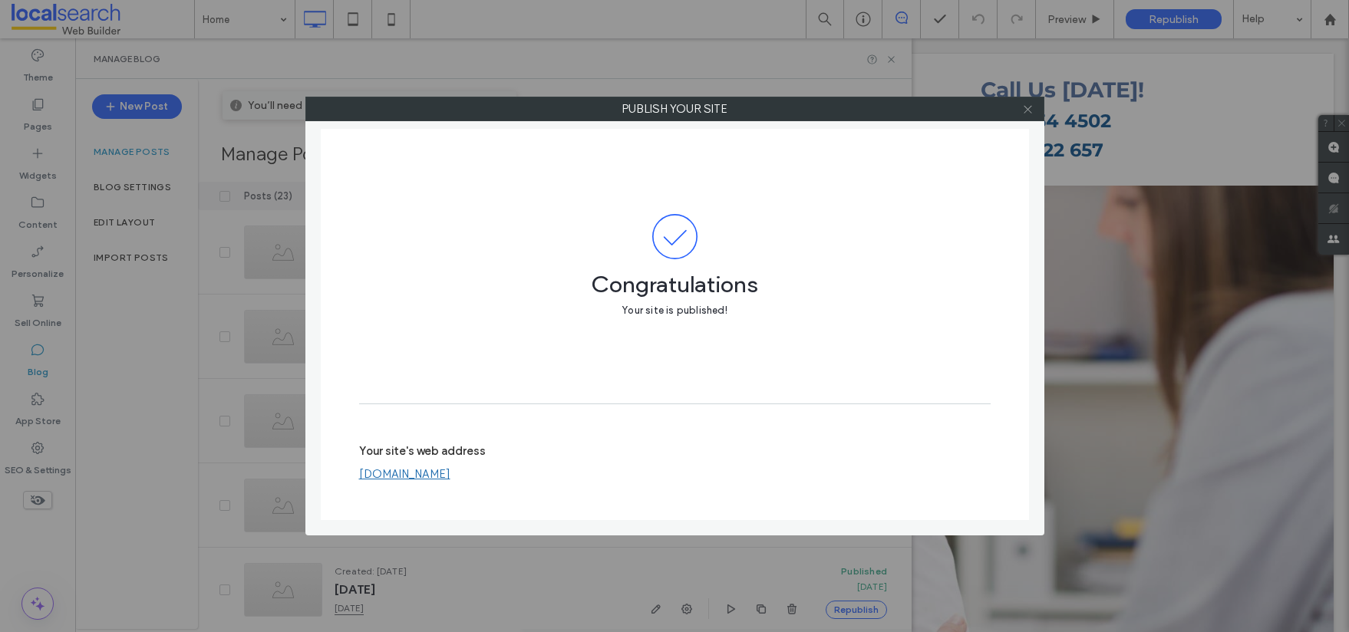
click at [1033, 117] on span at bounding box center [1028, 108] width 12 height 23
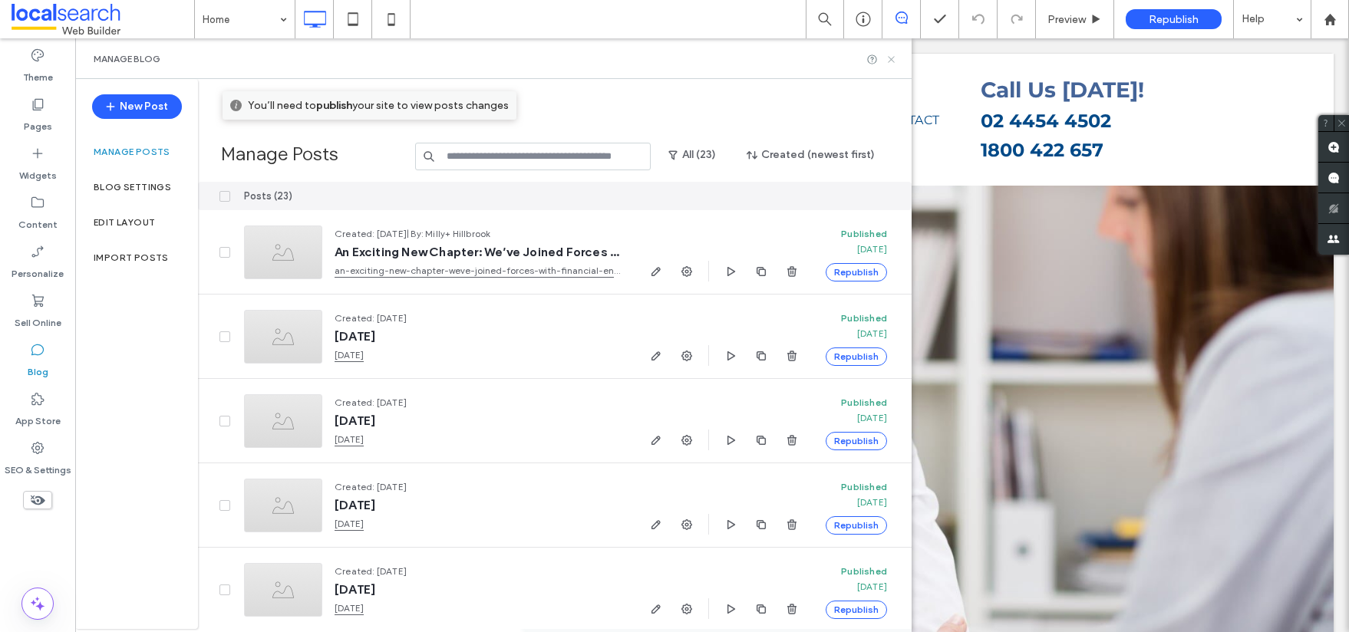
click at [887, 56] on icon at bounding box center [891, 60] width 12 height 12
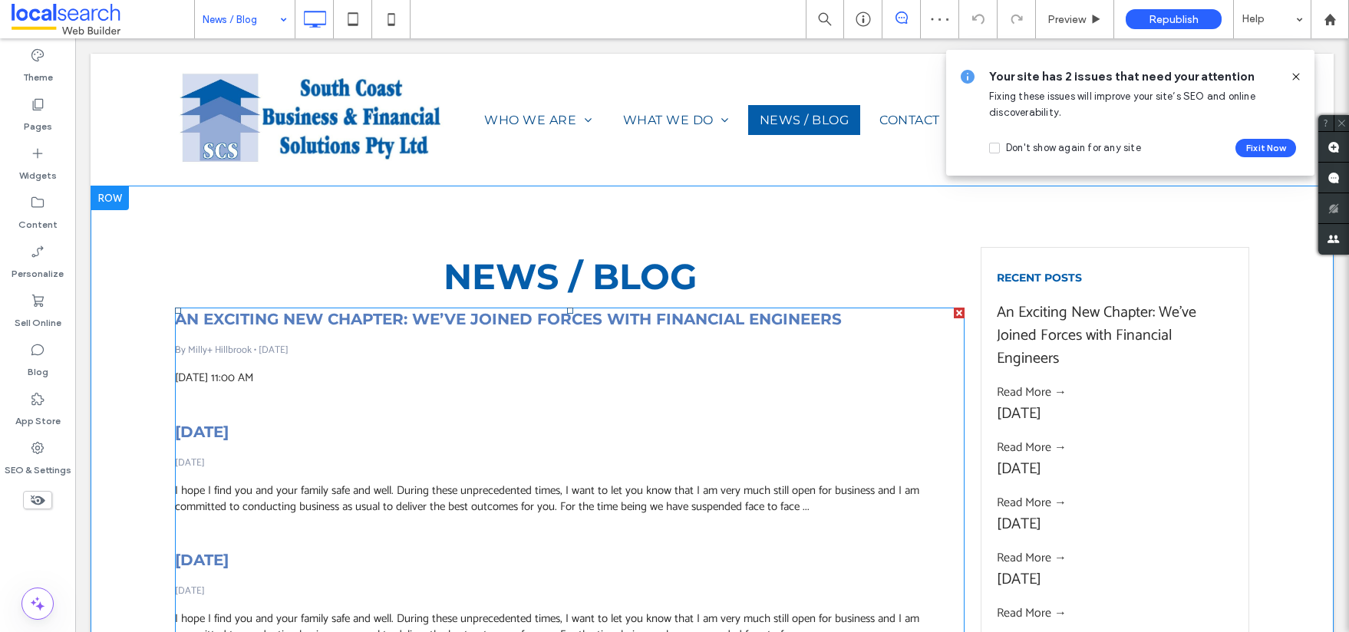
click at [552, 316] on link "An Exciting New Chapter: We’ve Joined Forces with Financial Engineers" at bounding box center [508, 319] width 667 height 23
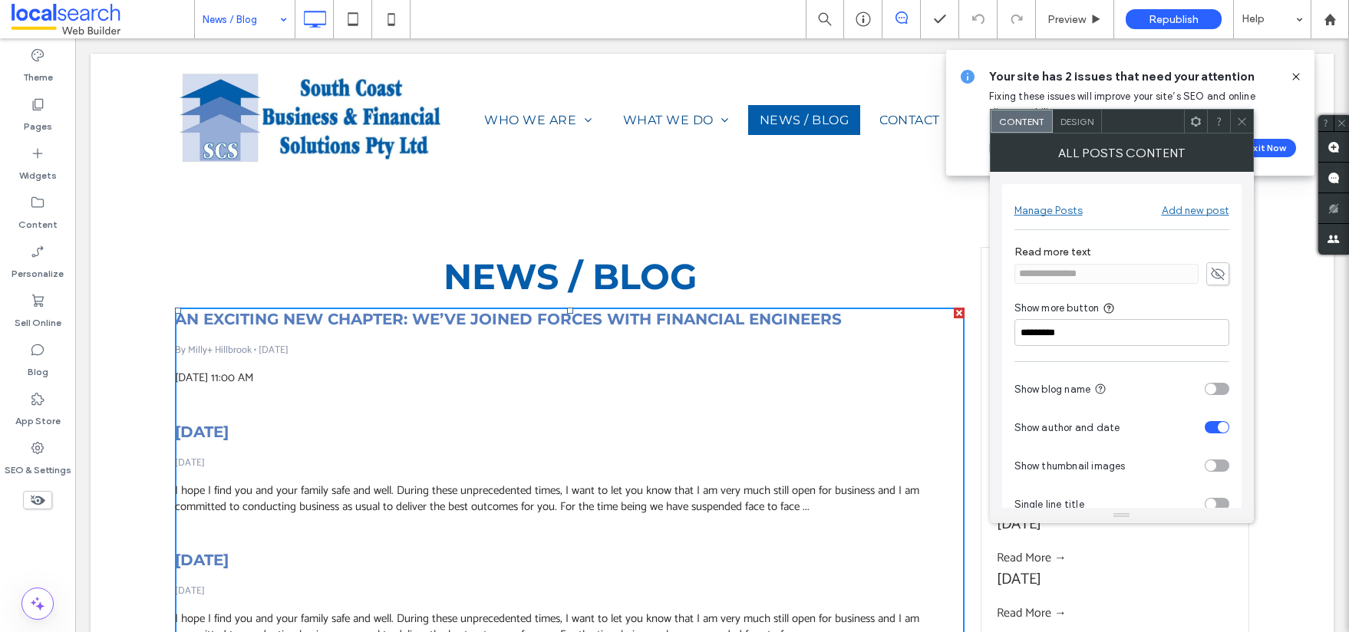
click at [1244, 124] on use at bounding box center [1241, 121] width 8 height 8
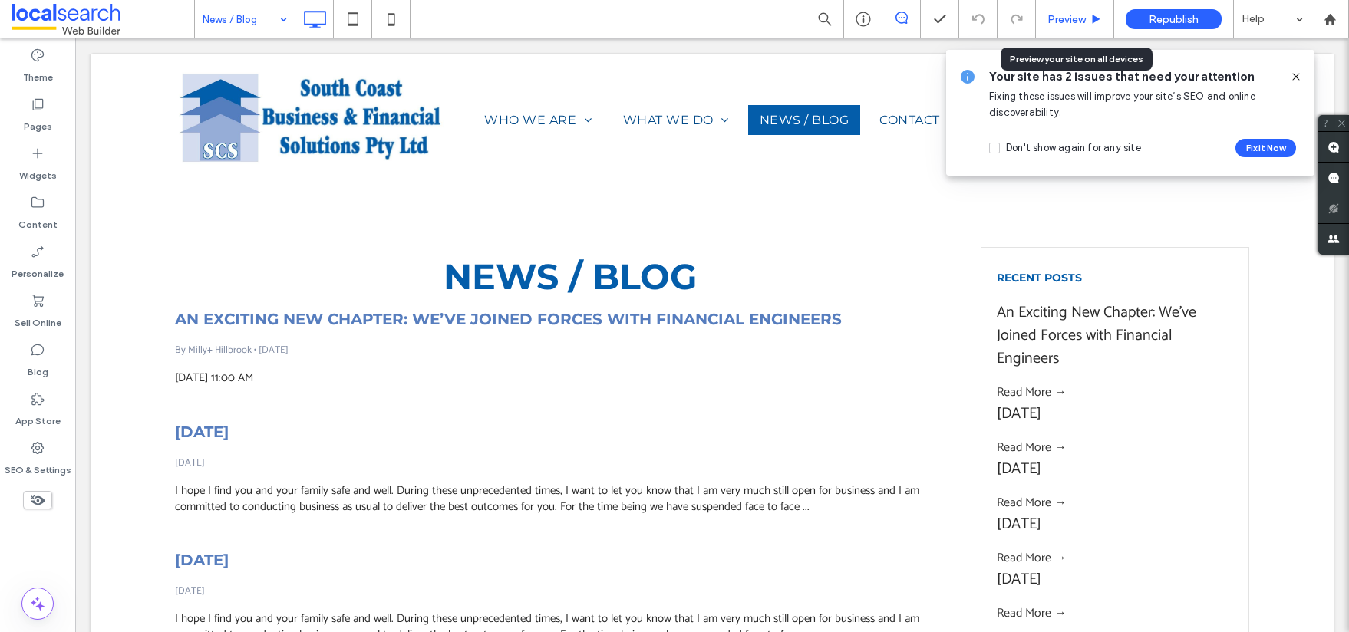
click at [1071, 28] on div "Preview" at bounding box center [1075, 19] width 78 height 38
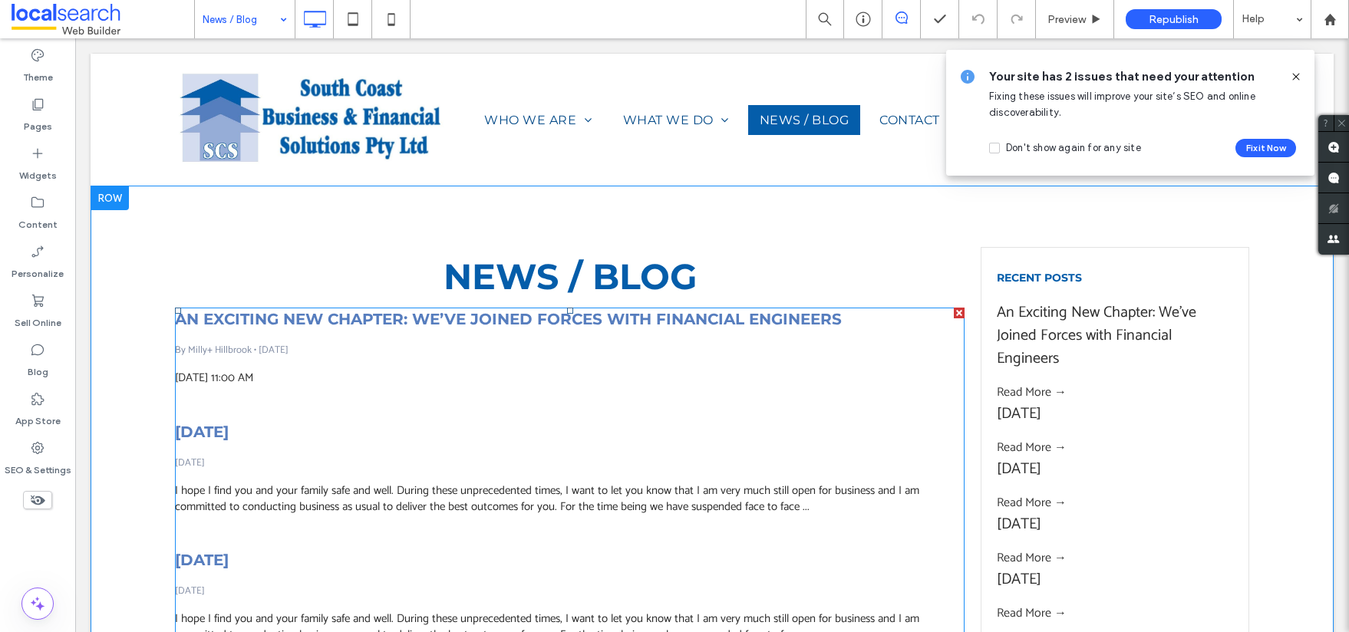
click at [296, 311] on link "An Exciting New Chapter: We’ve Joined Forces with Financial Engineers" at bounding box center [508, 319] width 667 height 23
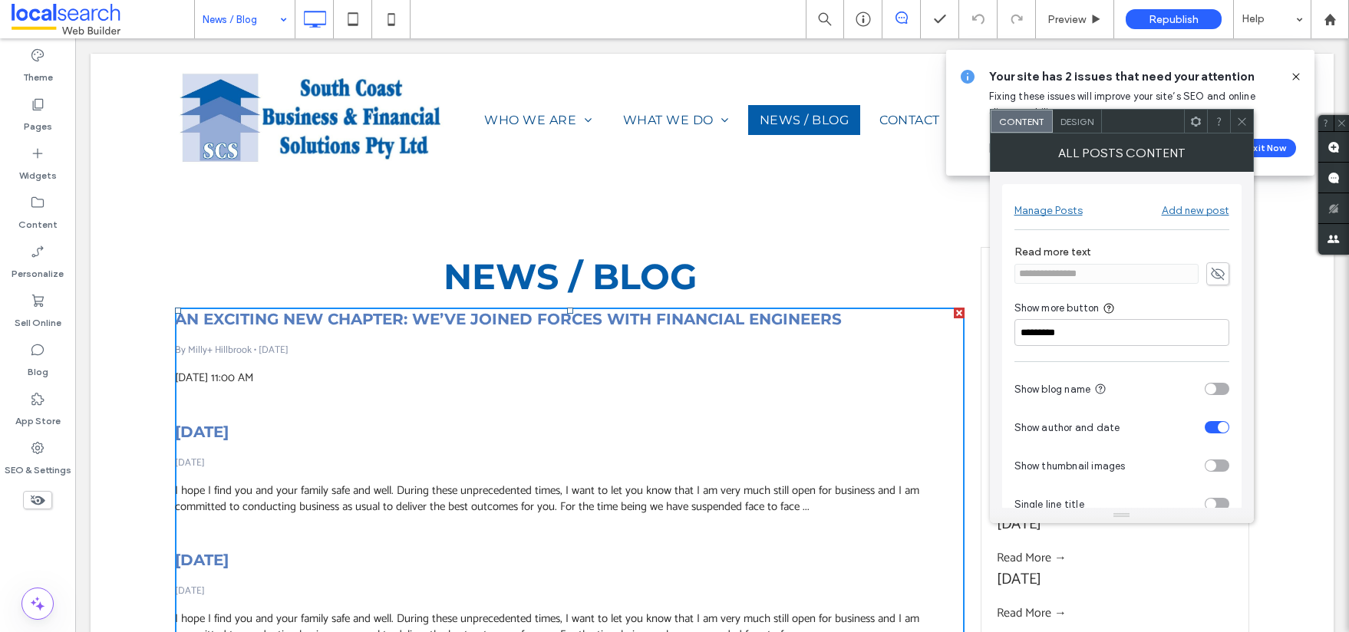
click at [1246, 120] on icon at bounding box center [1242, 122] width 12 height 12
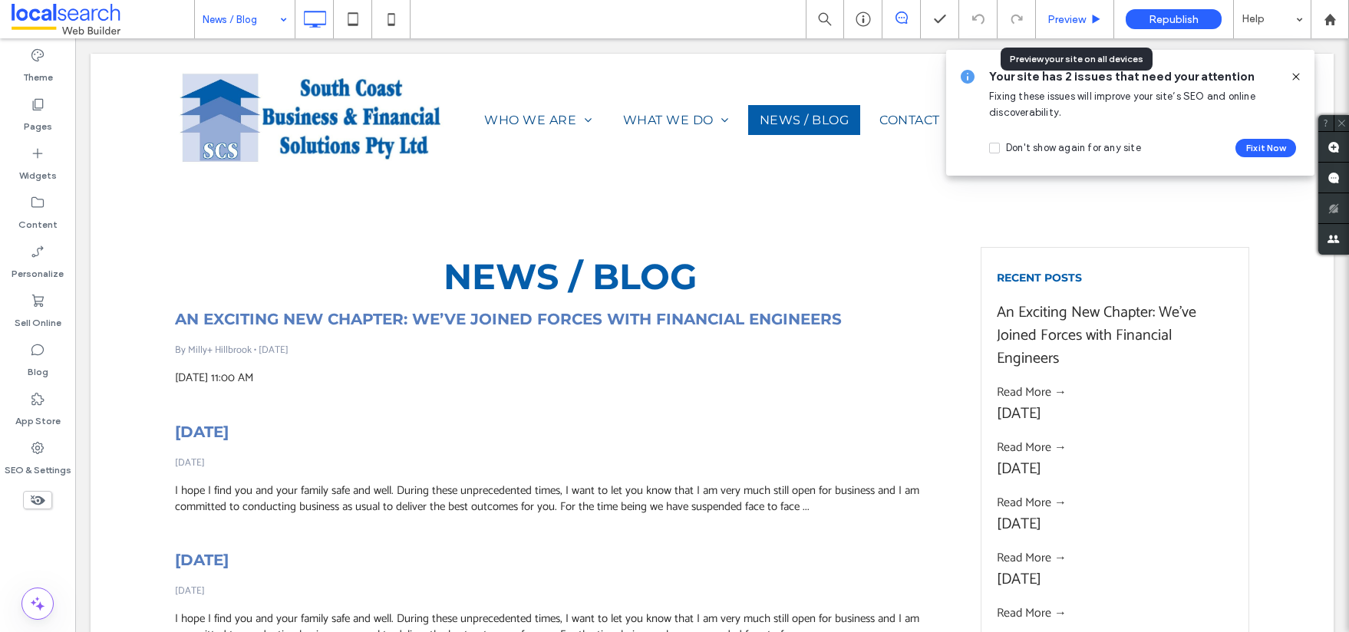
click at [1092, 28] on div "Preview" at bounding box center [1075, 19] width 78 height 38
click at [1077, 14] on span "Preview" at bounding box center [1066, 19] width 38 height 13
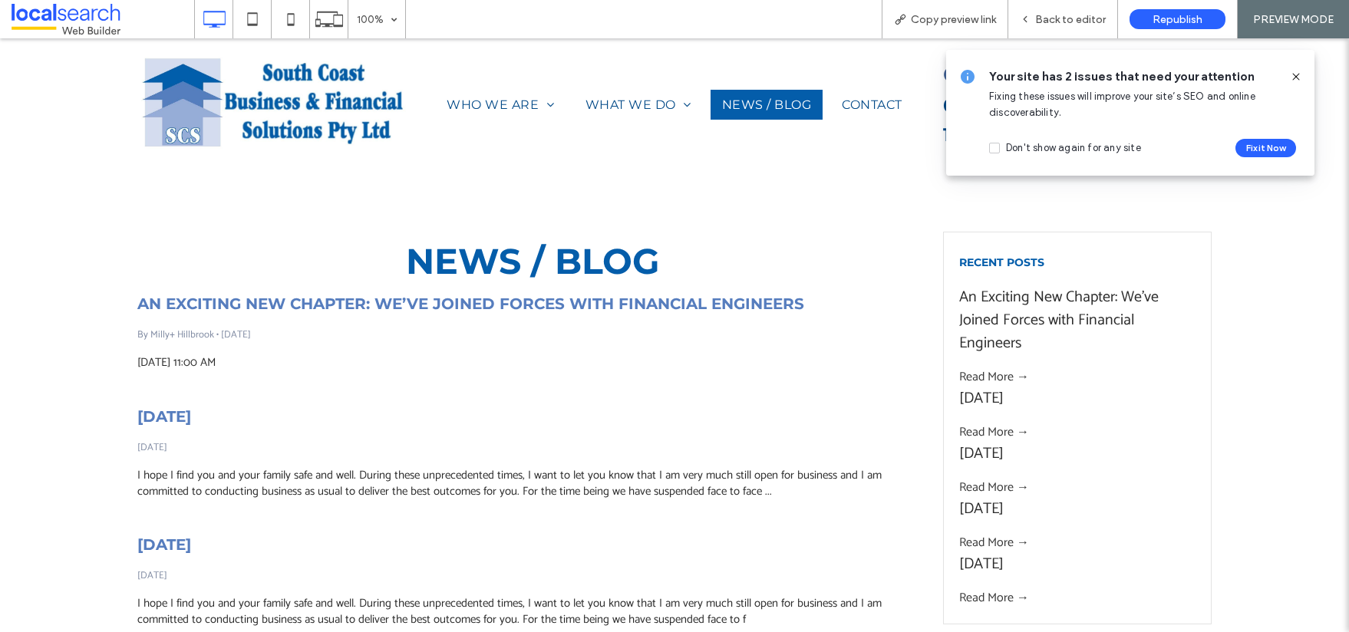
click at [667, 308] on link "An Exciting New Chapter: We’ve Joined Forces with Financial Engineers" at bounding box center [470, 303] width 667 height 23
